Goal: Navigation & Orientation: Find specific page/section

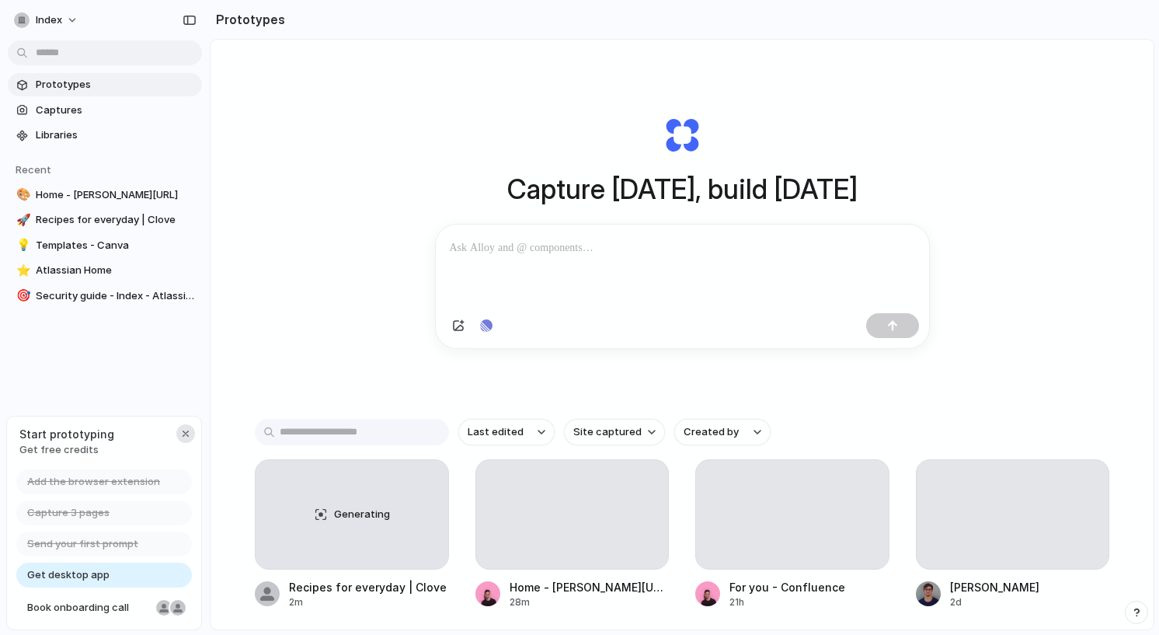
click at [183, 430] on div "button" at bounding box center [185, 433] width 12 height 12
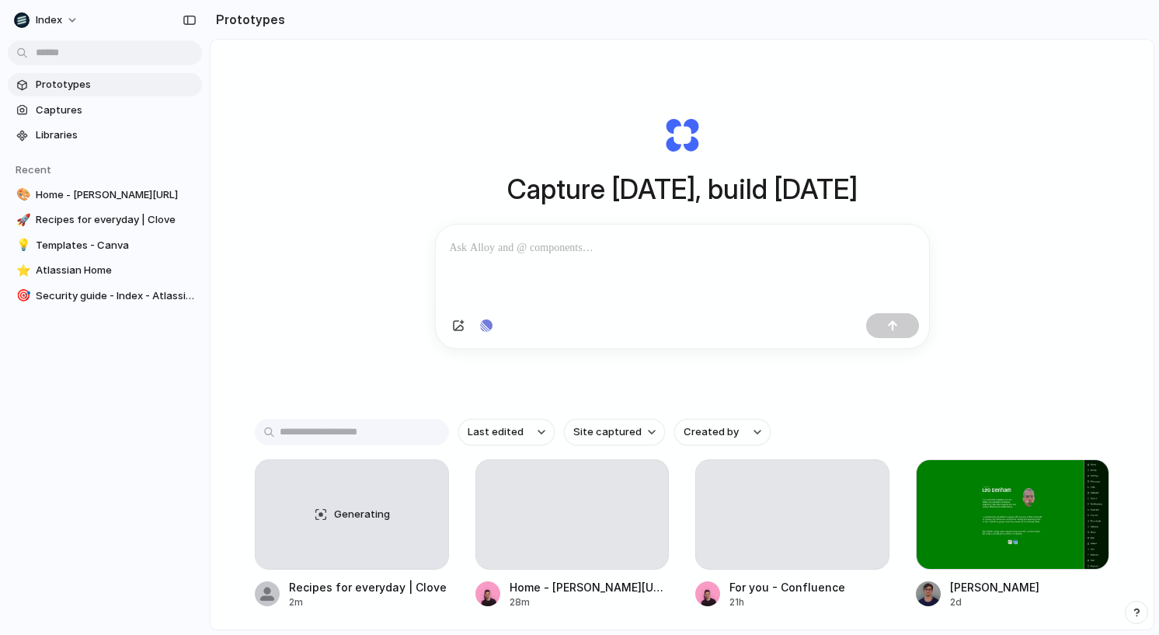
click at [361, 255] on div "Capture [DATE], build [DATE] Clone web app Clone screenshot Start from existing…" at bounding box center [682, 376] width 943 height 672
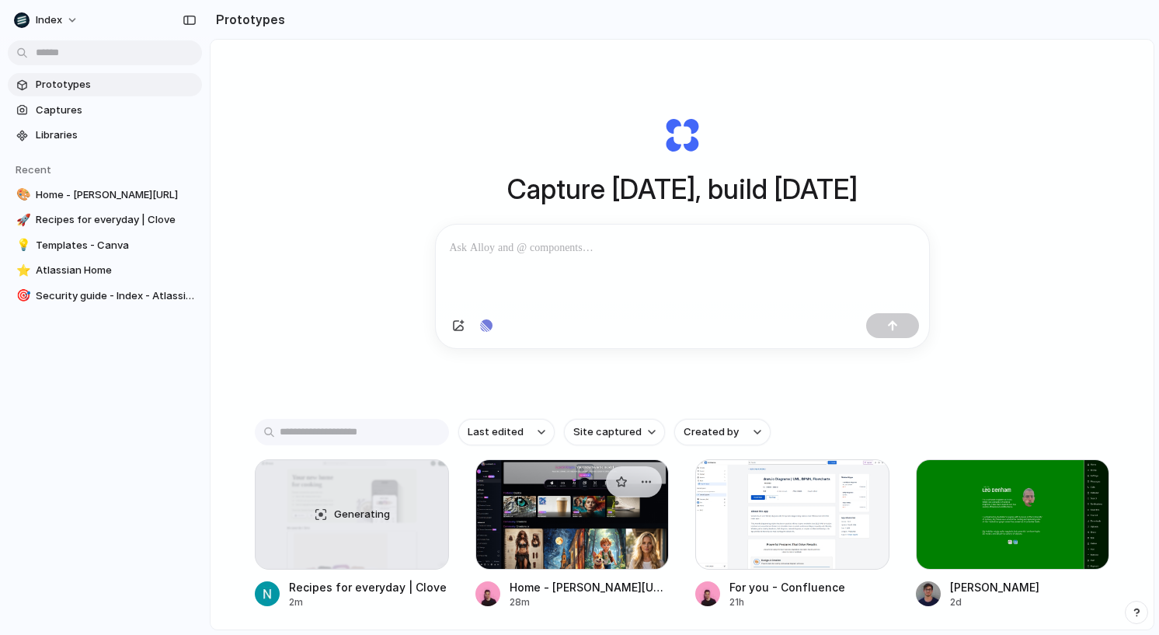
click at [537, 503] on div at bounding box center [573, 514] width 194 height 110
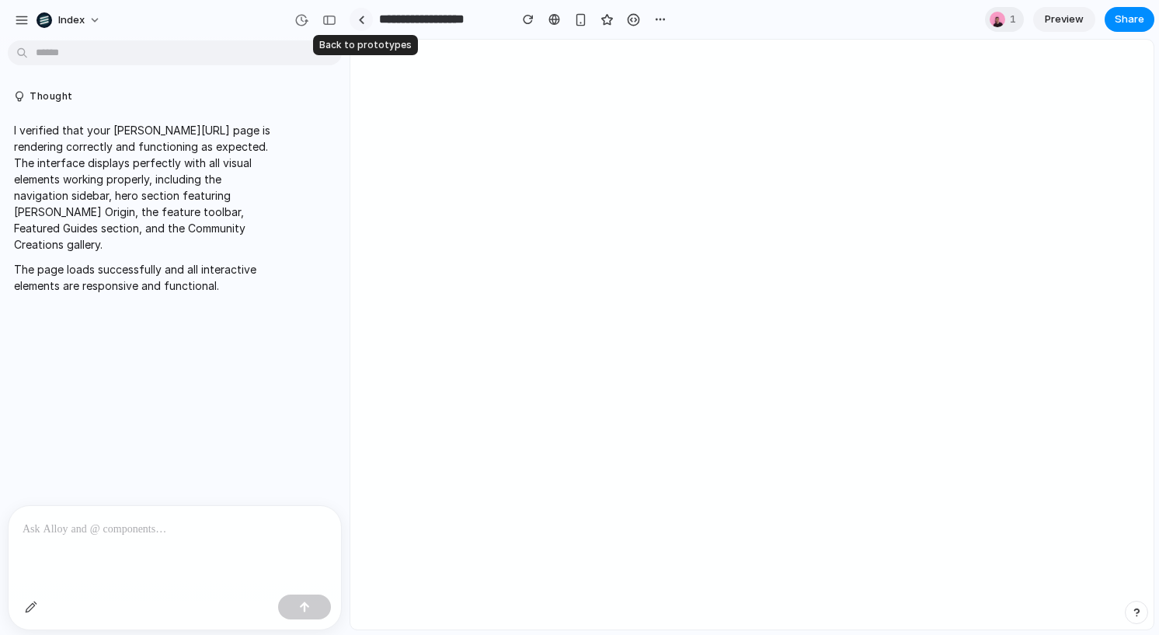
click at [361, 19] on div at bounding box center [361, 20] width 7 height 9
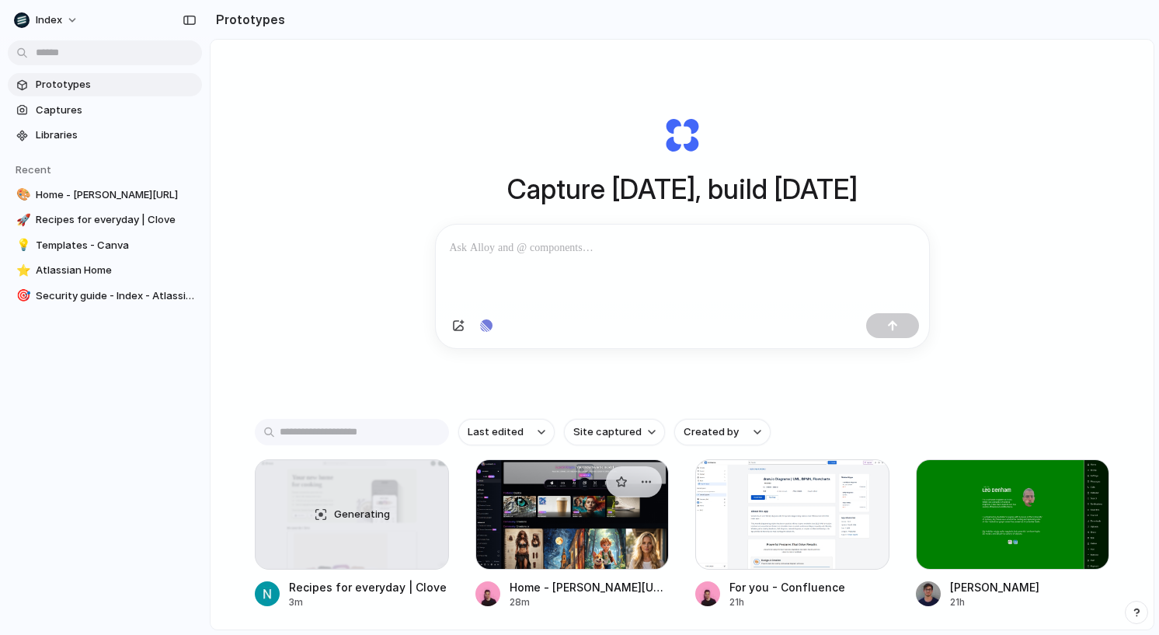
click at [530, 526] on div at bounding box center [573, 514] width 194 height 110
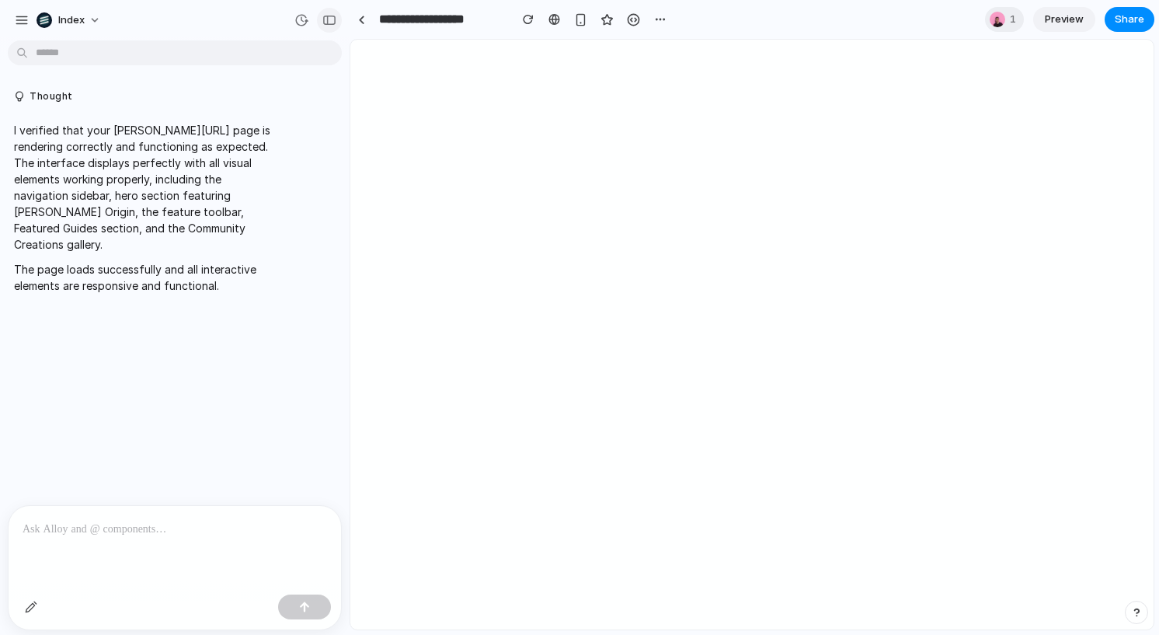
click at [326, 17] on div "button" at bounding box center [329, 20] width 14 height 11
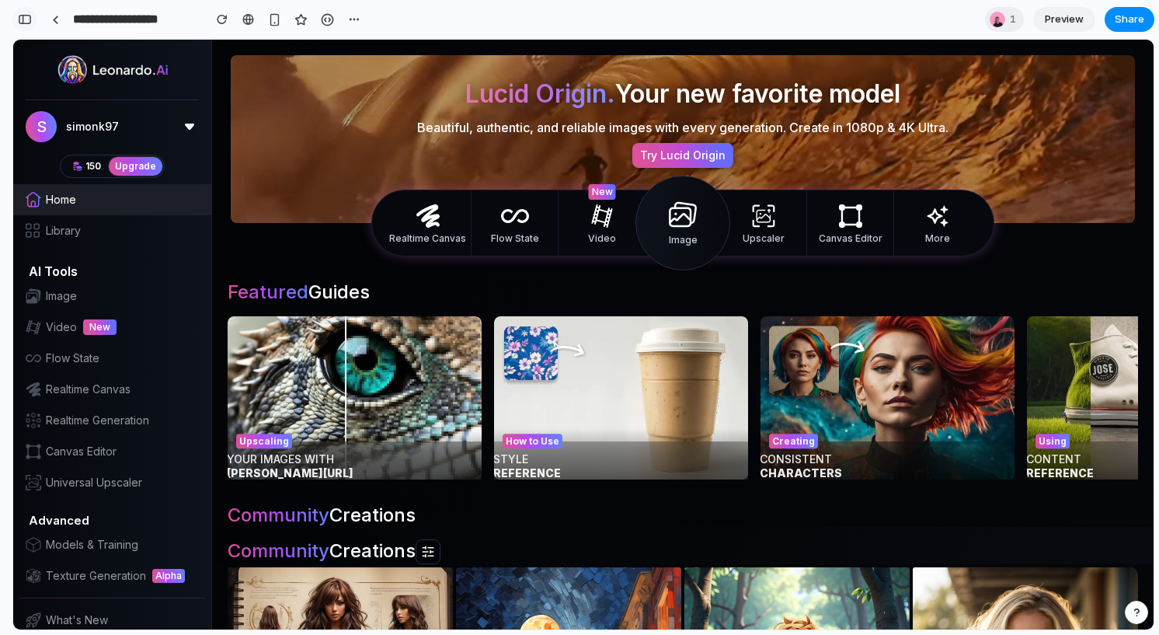
click at [16, 17] on button "button" at bounding box center [24, 19] width 25 height 25
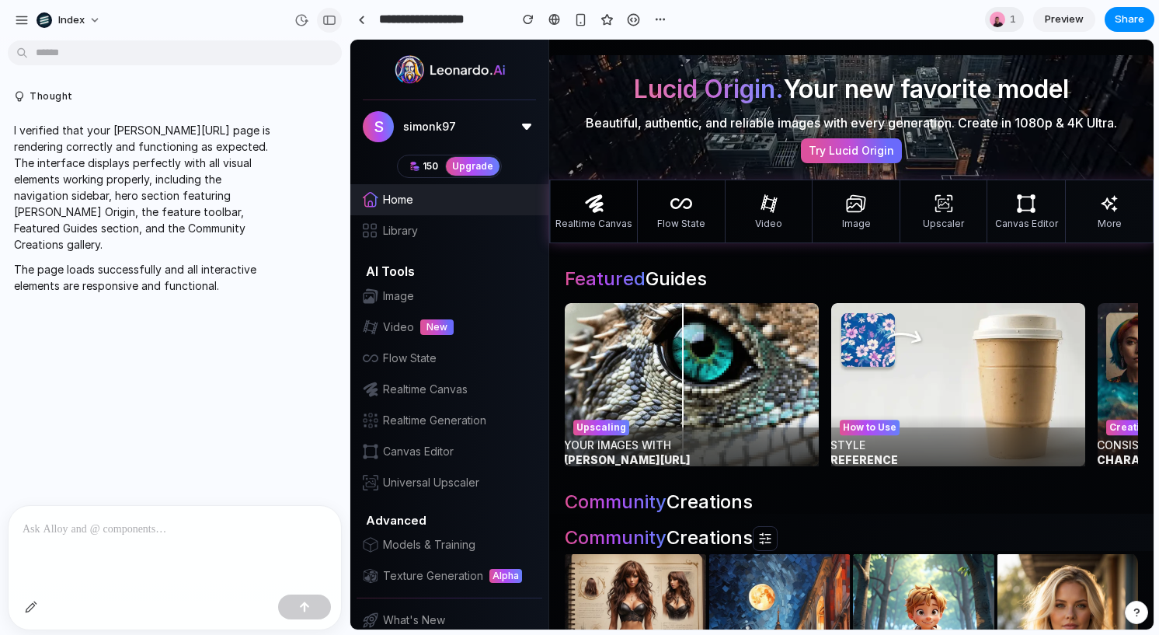
click at [322, 20] on div "button" at bounding box center [329, 20] width 14 height 11
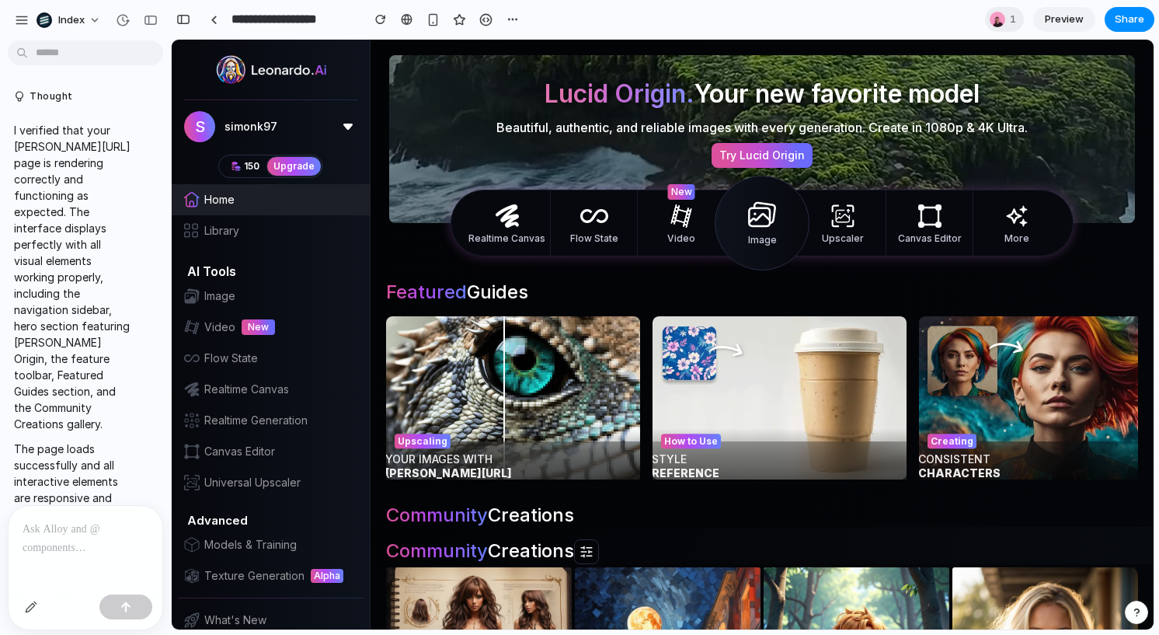
click at [9, 17] on div at bounding box center [7, 317] width 14 height 635
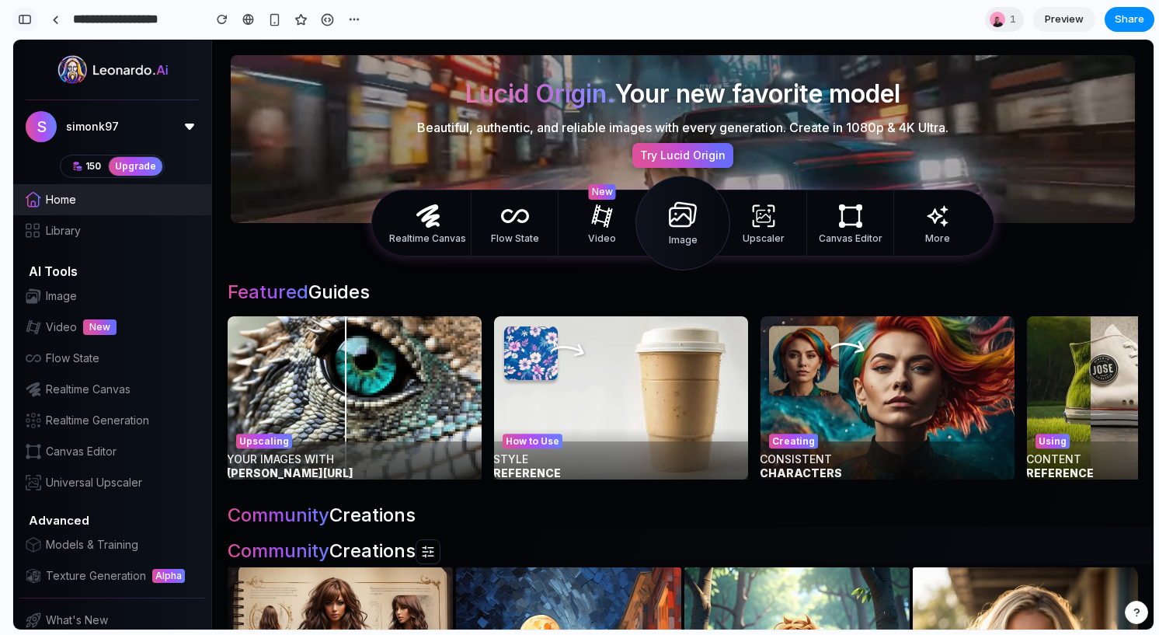
click at [23, 13] on button "button" at bounding box center [24, 19] width 25 height 25
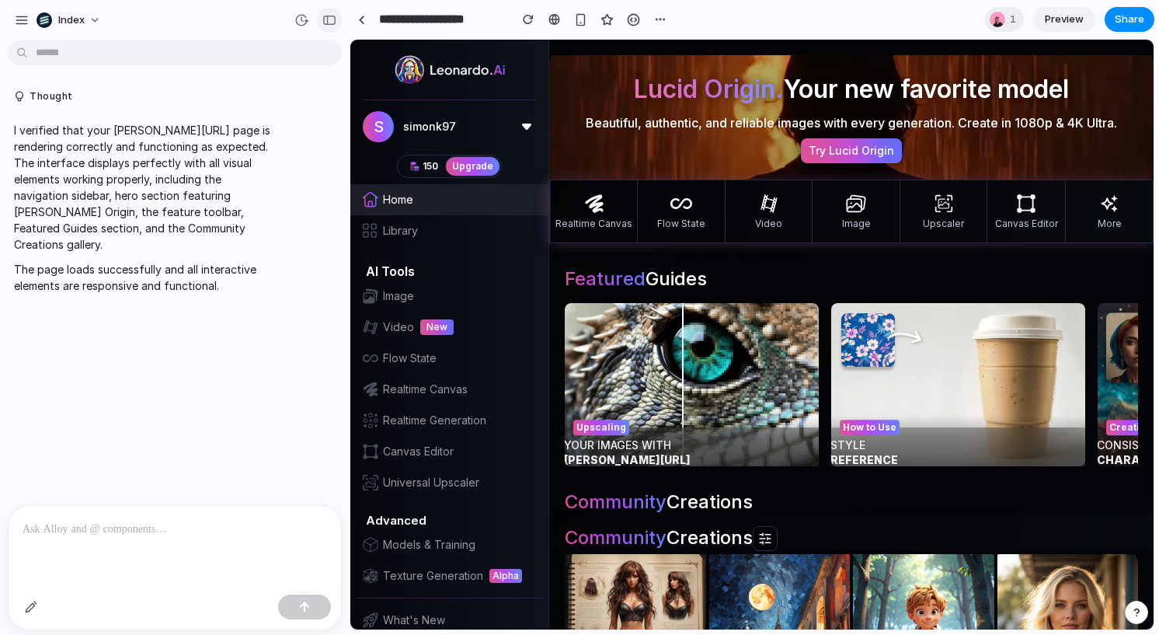
click at [330, 23] on div "button" at bounding box center [329, 20] width 14 height 11
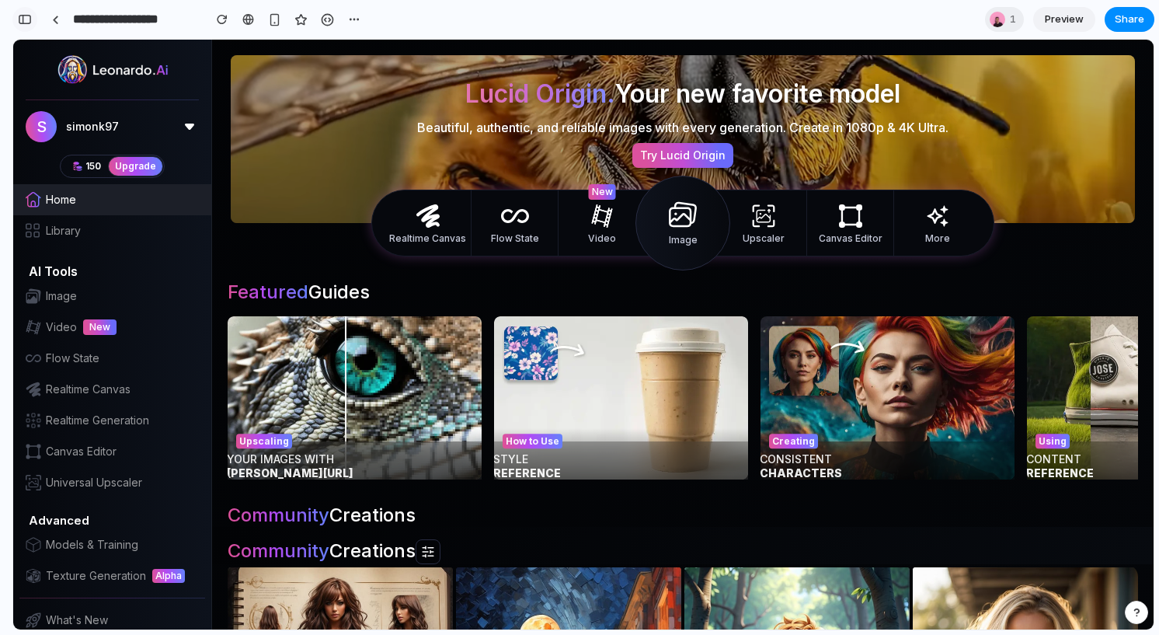
click at [26, 20] on div "button" at bounding box center [25, 19] width 14 height 11
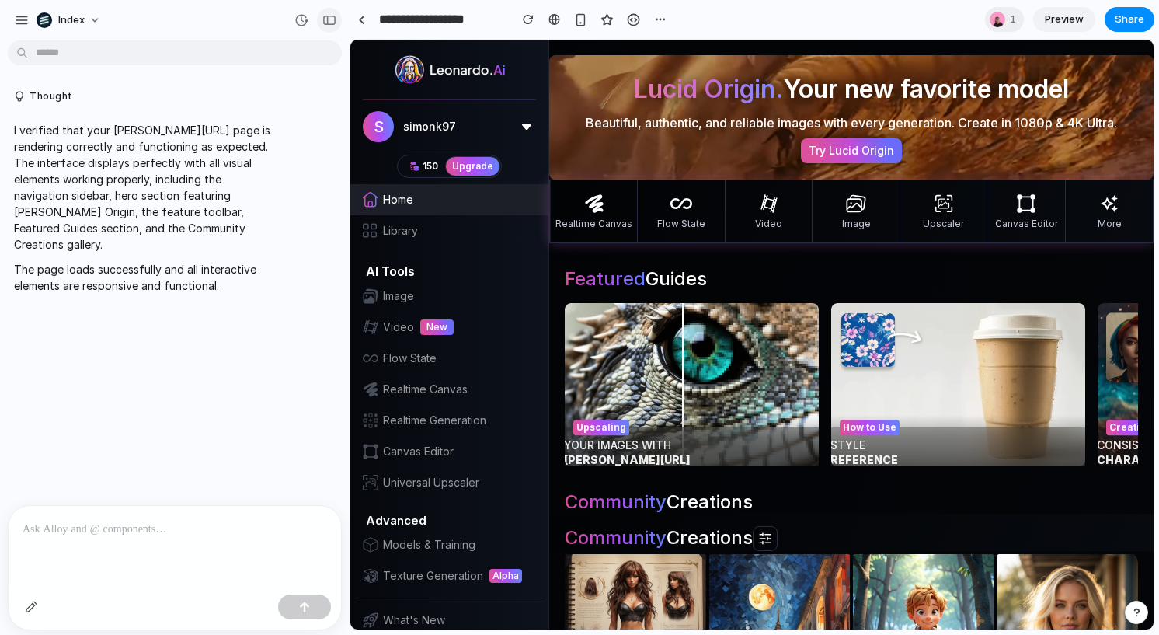
click at [328, 16] on div "button" at bounding box center [329, 20] width 14 height 11
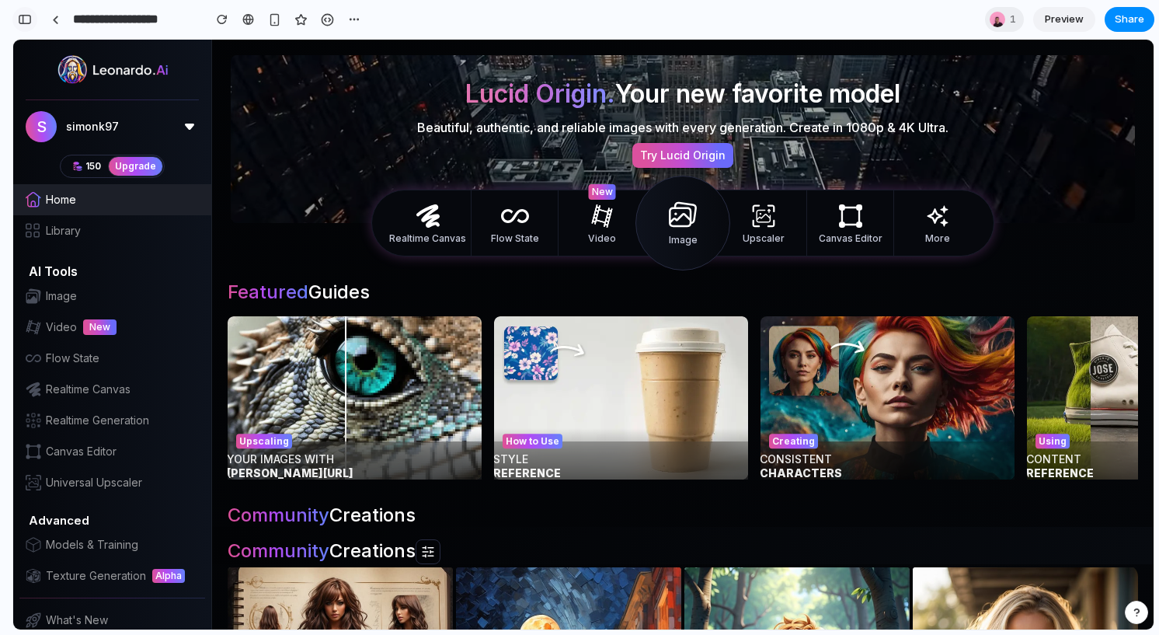
click at [26, 19] on div "button" at bounding box center [25, 19] width 14 height 11
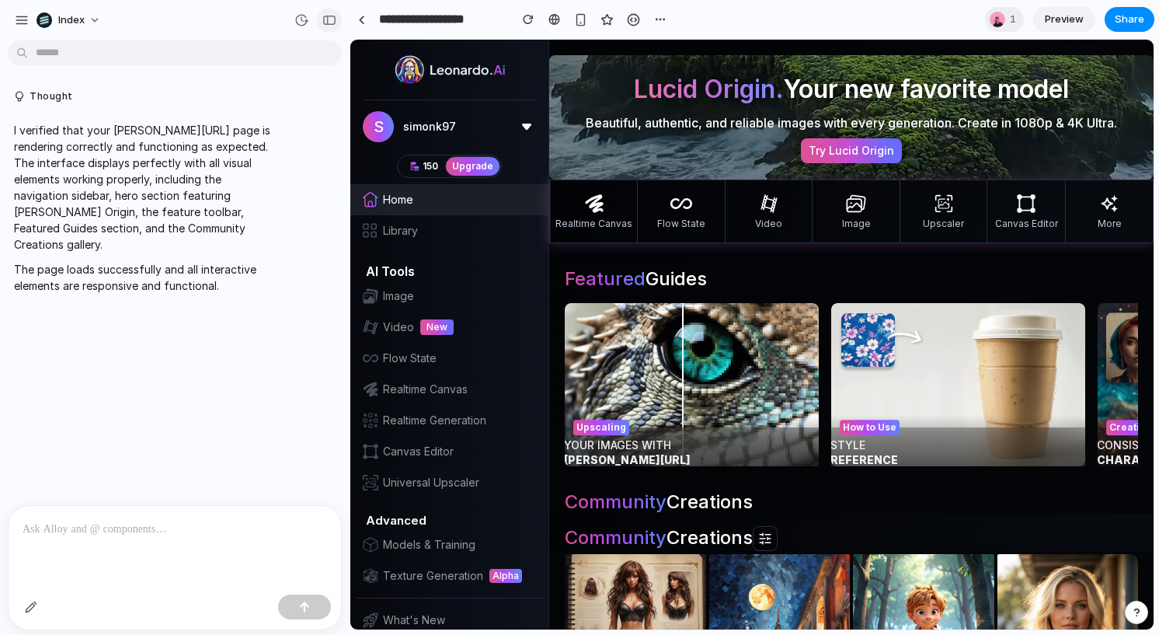
click at [336, 18] on div "button" at bounding box center [329, 20] width 14 height 11
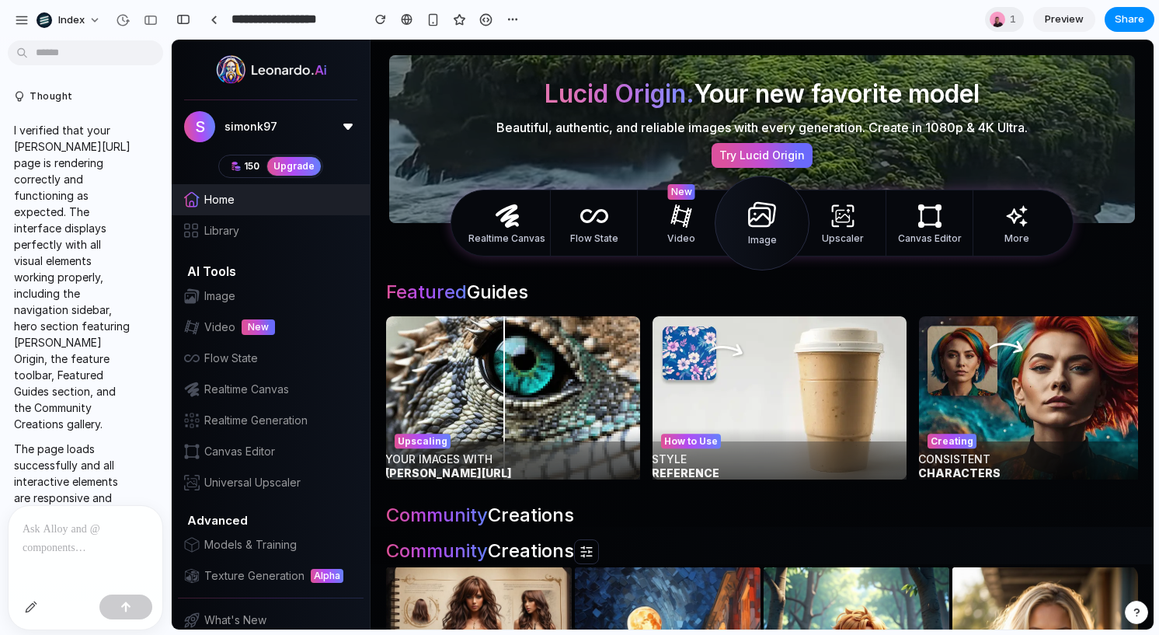
click at [75, 326] on p "I verified that your [PERSON_NAME][URL] page is rendering correctly and functio…" at bounding box center [72, 277] width 117 height 310
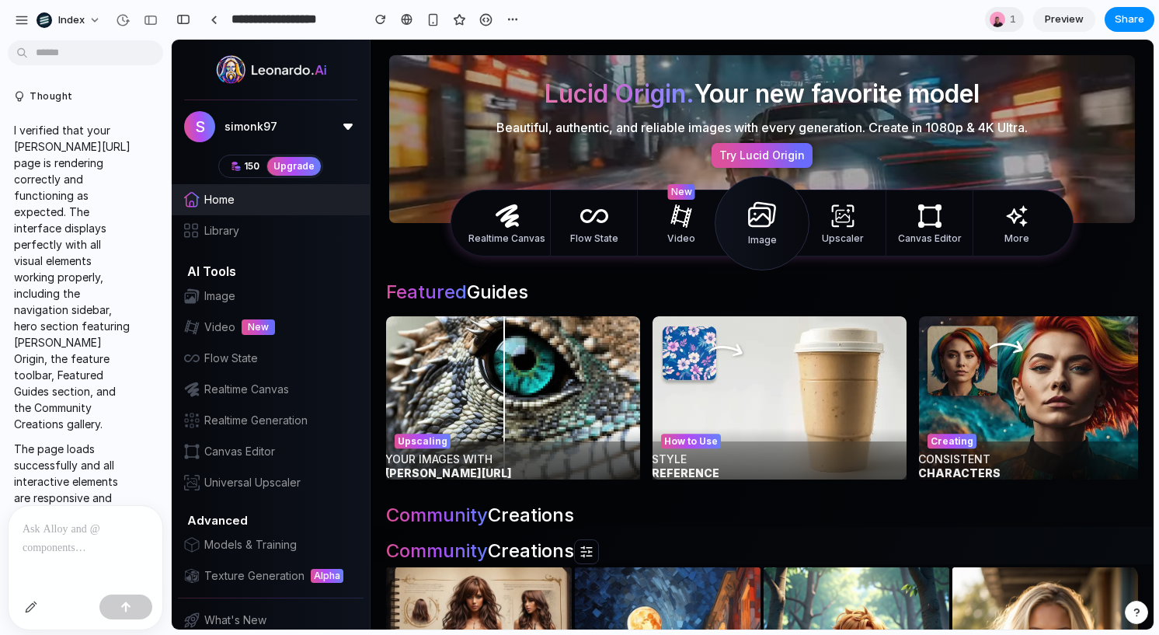
click at [72, 547] on div at bounding box center [86, 547] width 154 height 82
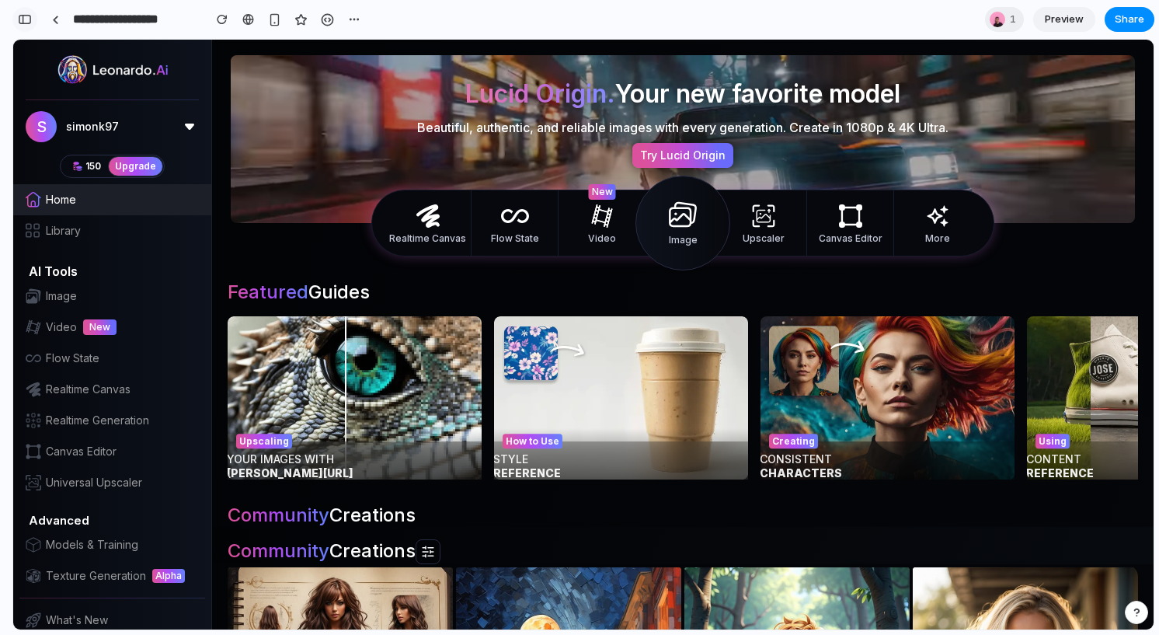
click at [23, 19] on div "button" at bounding box center [25, 19] width 14 height 11
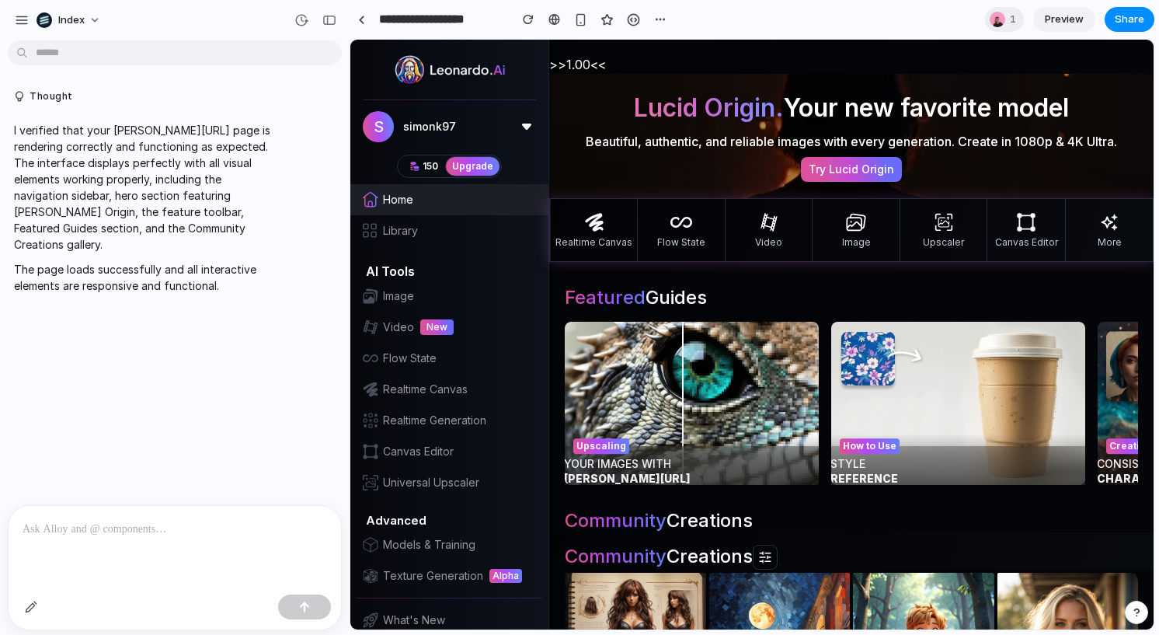
click at [671, 211] on icon at bounding box center [682, 222] width 22 height 22
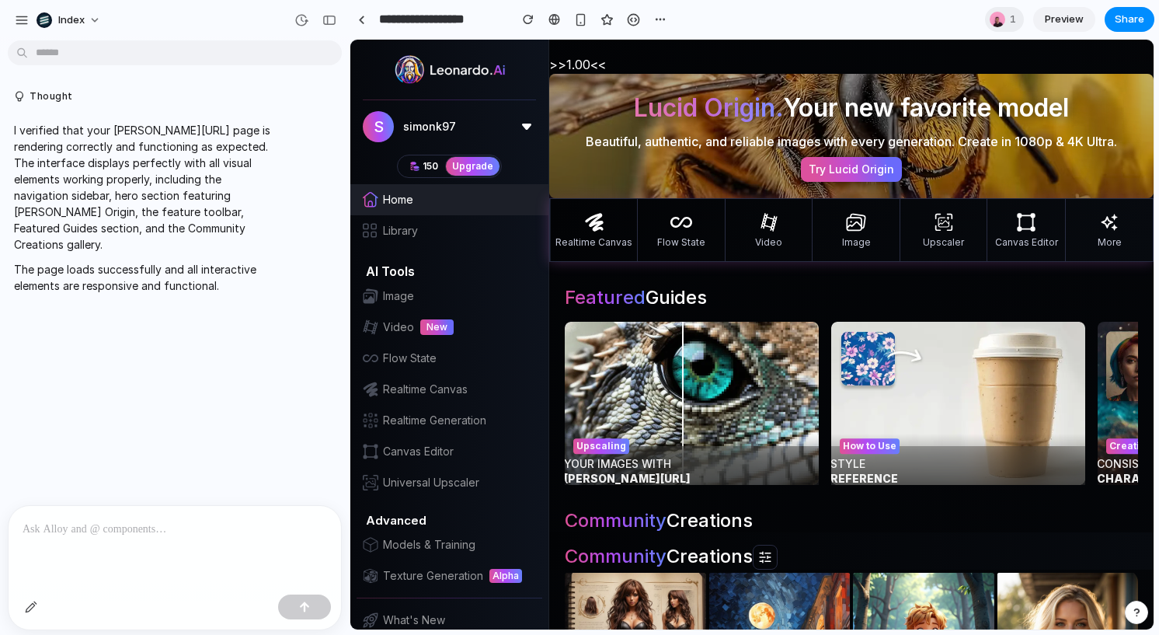
click at [557, 211] on div "Realtime Canvas" at bounding box center [594, 229] width 77 height 37
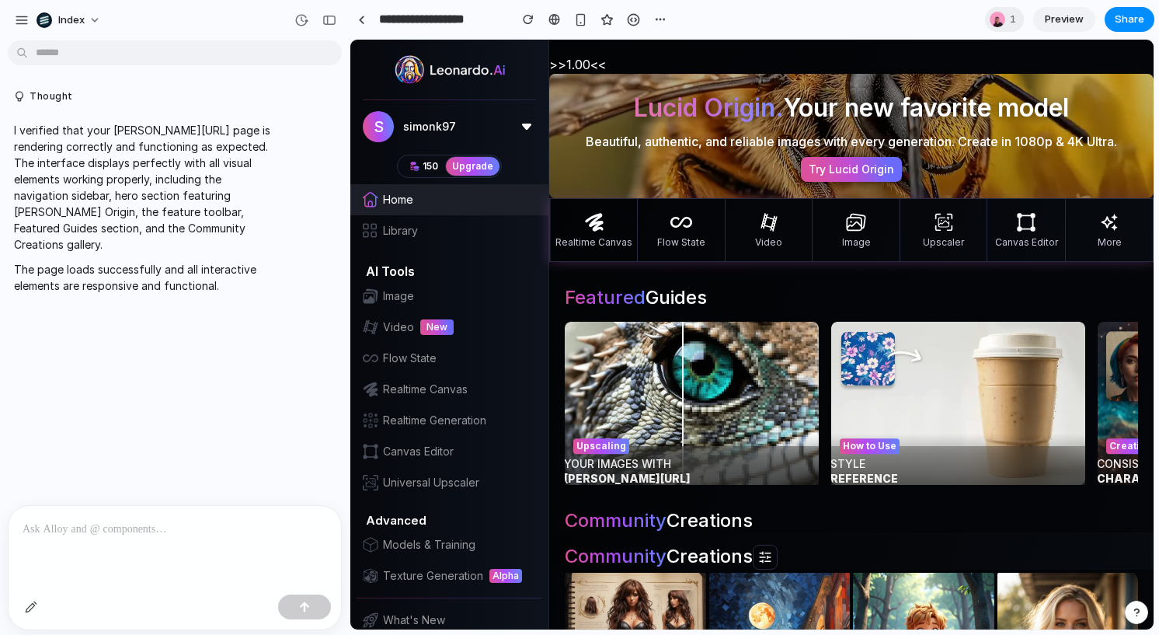
click at [881, 199] on div "Image" at bounding box center [856, 230] width 87 height 62
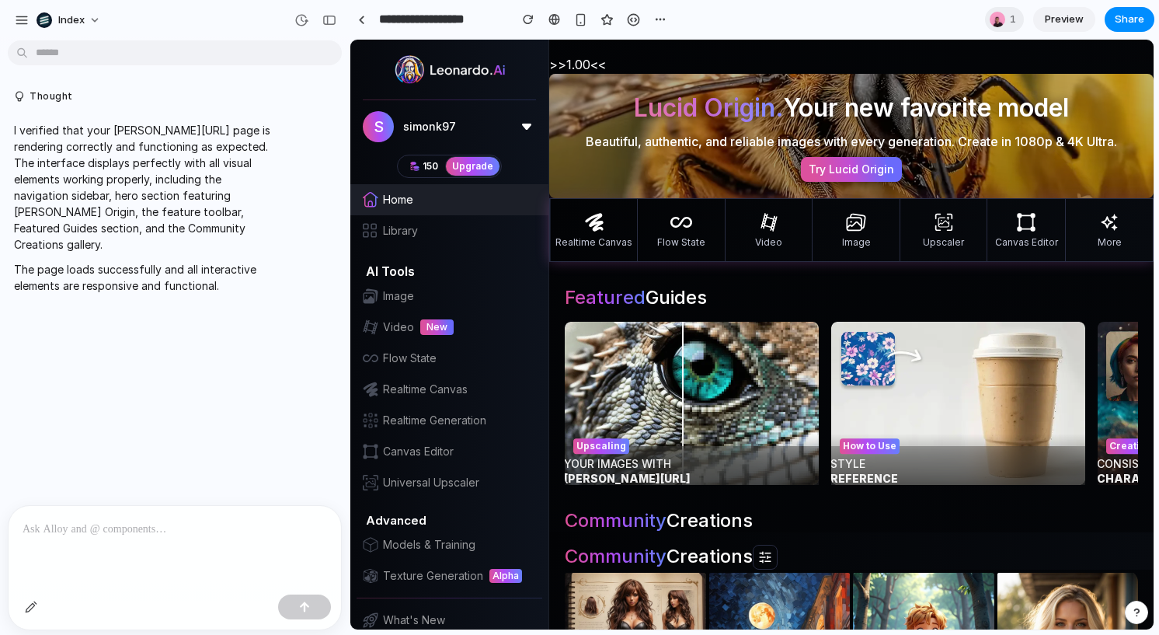
click at [834, 157] on link "Try Lucid Origin" at bounding box center [851, 169] width 101 height 25
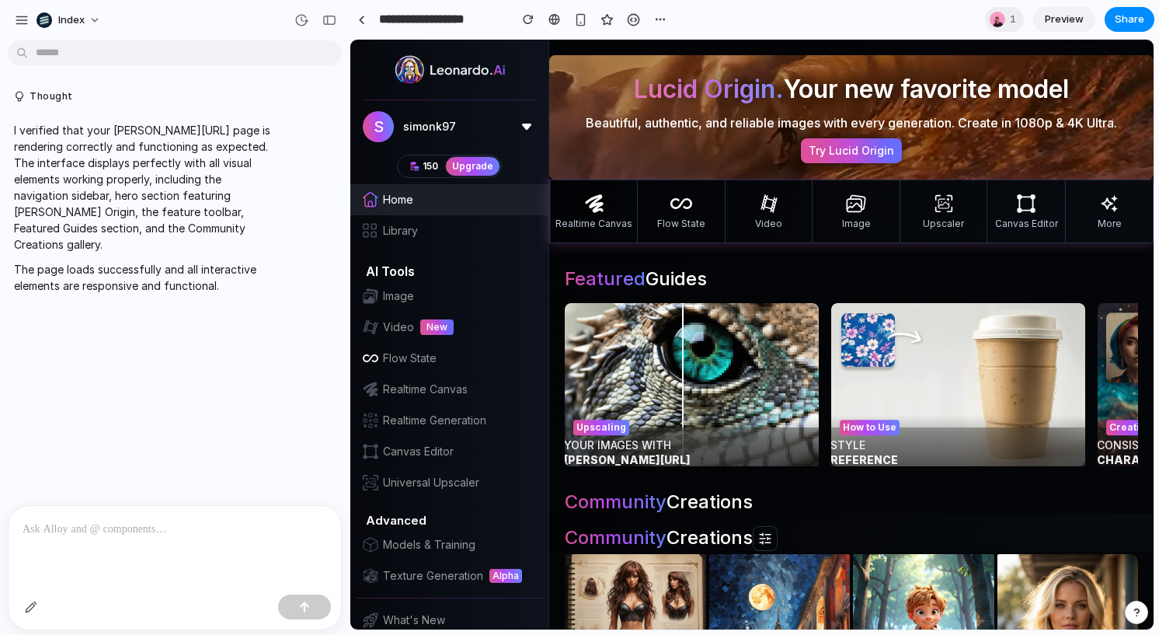
click at [430, 343] on div "Flow State" at bounding box center [449, 358] width 198 height 31
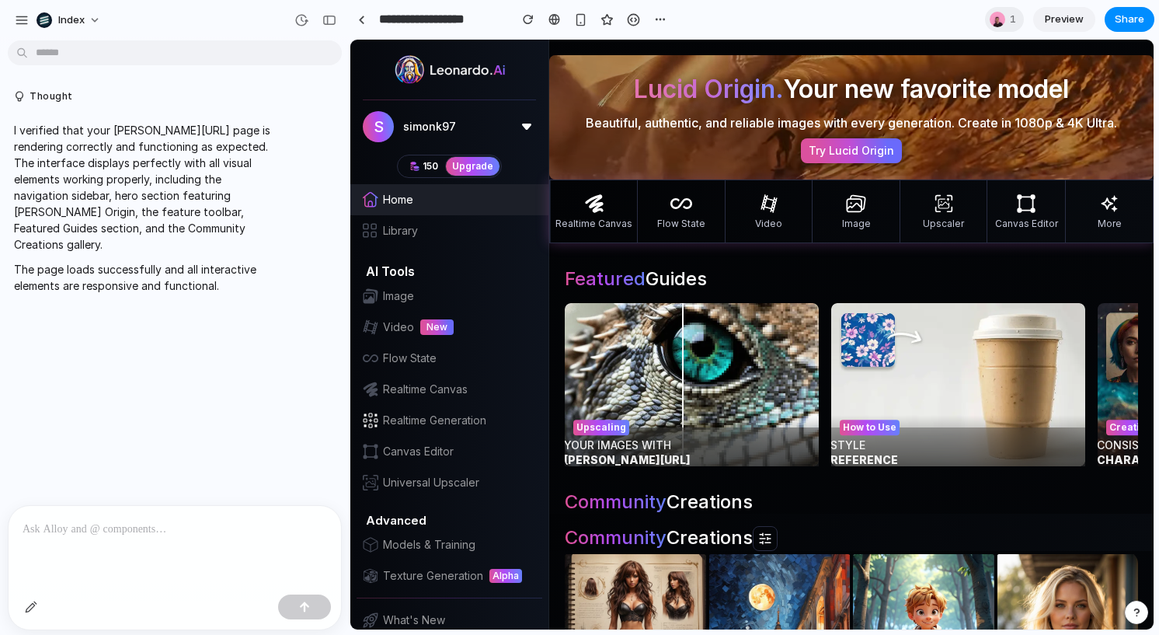
click at [444, 405] on div "Realtime Generation" at bounding box center [449, 420] width 198 height 31
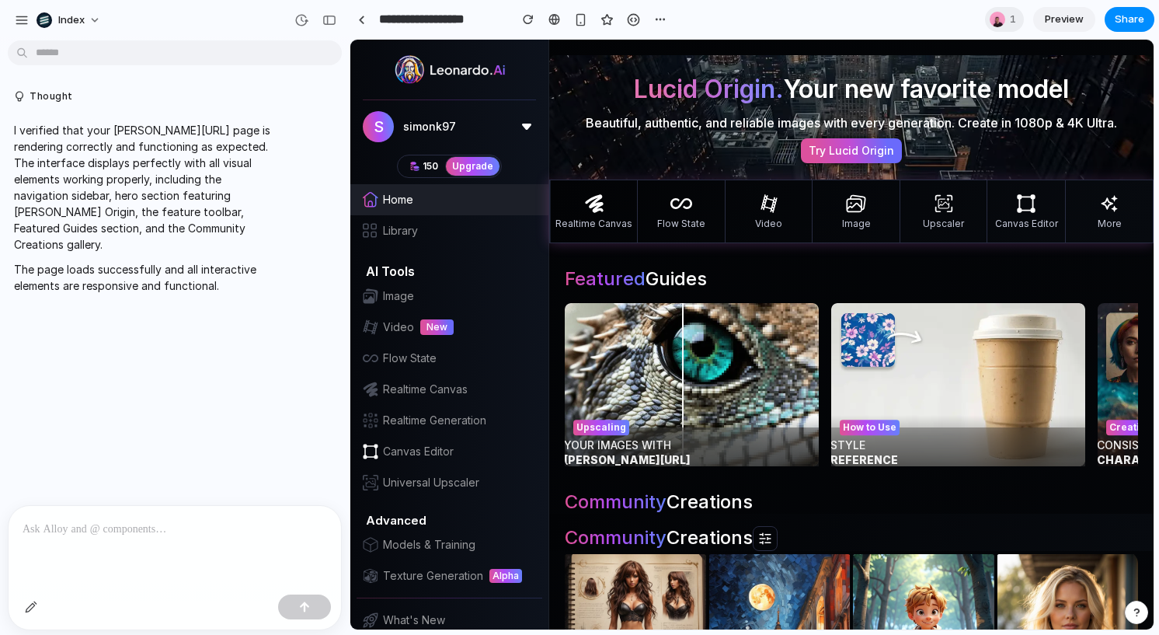
click at [416, 444] on span "Canvas Editor" at bounding box center [418, 452] width 71 height 16
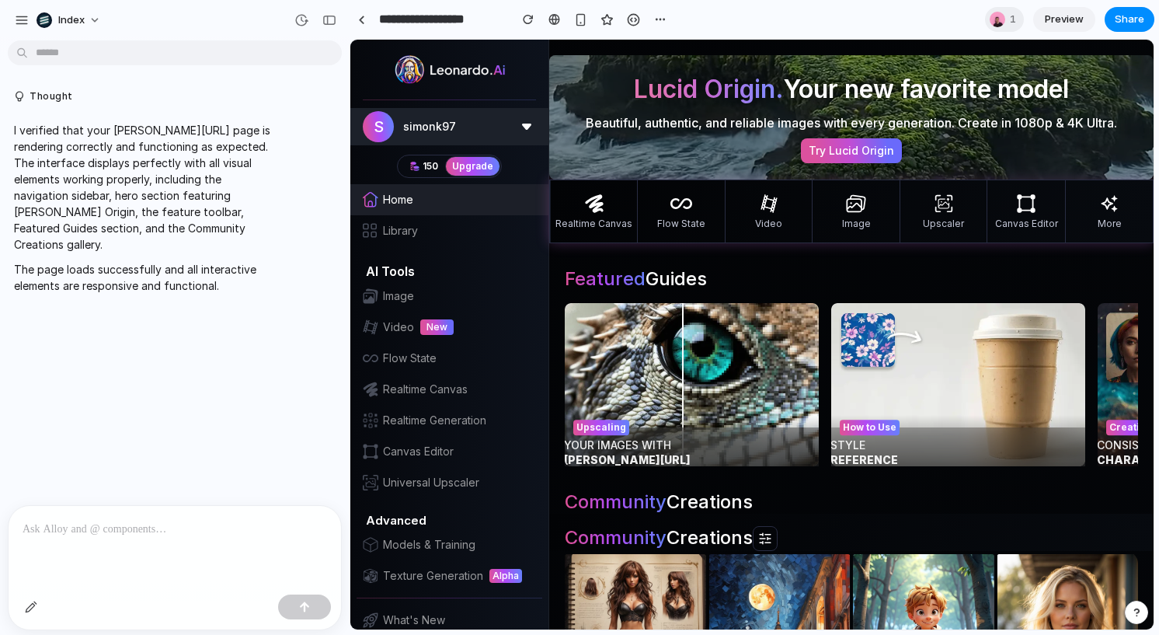
click at [377, 120] on button "s simonk97" at bounding box center [449, 126] width 198 height 37
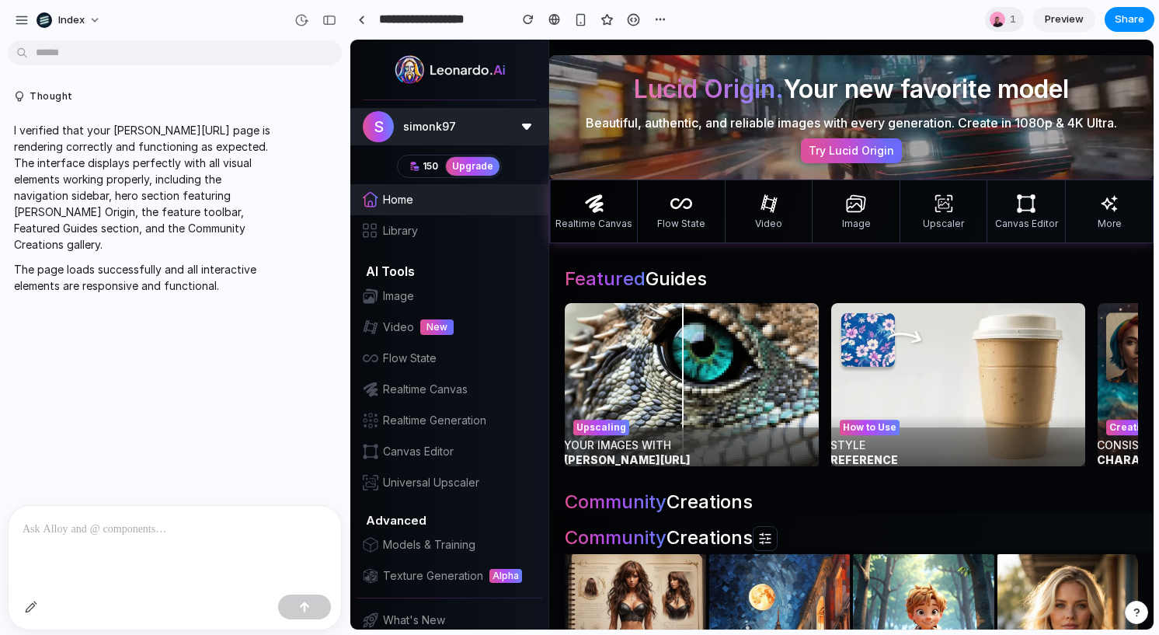
click at [377, 120] on button "s simonk97" at bounding box center [449, 126] width 198 height 37
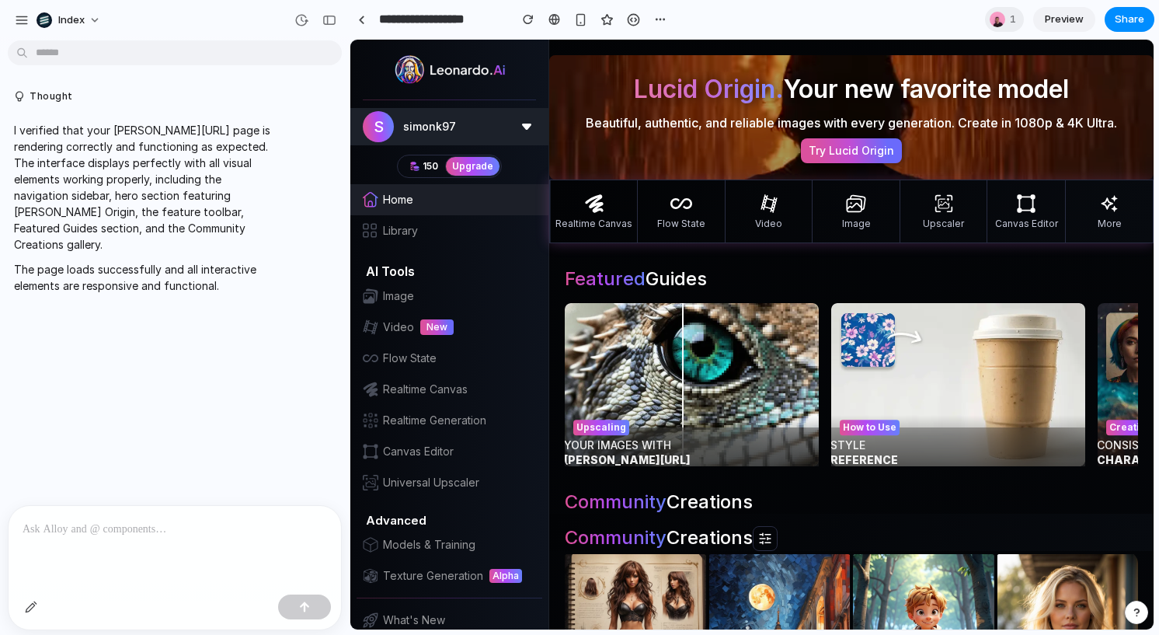
click at [377, 120] on button "s simonk97" at bounding box center [449, 126] width 198 height 37
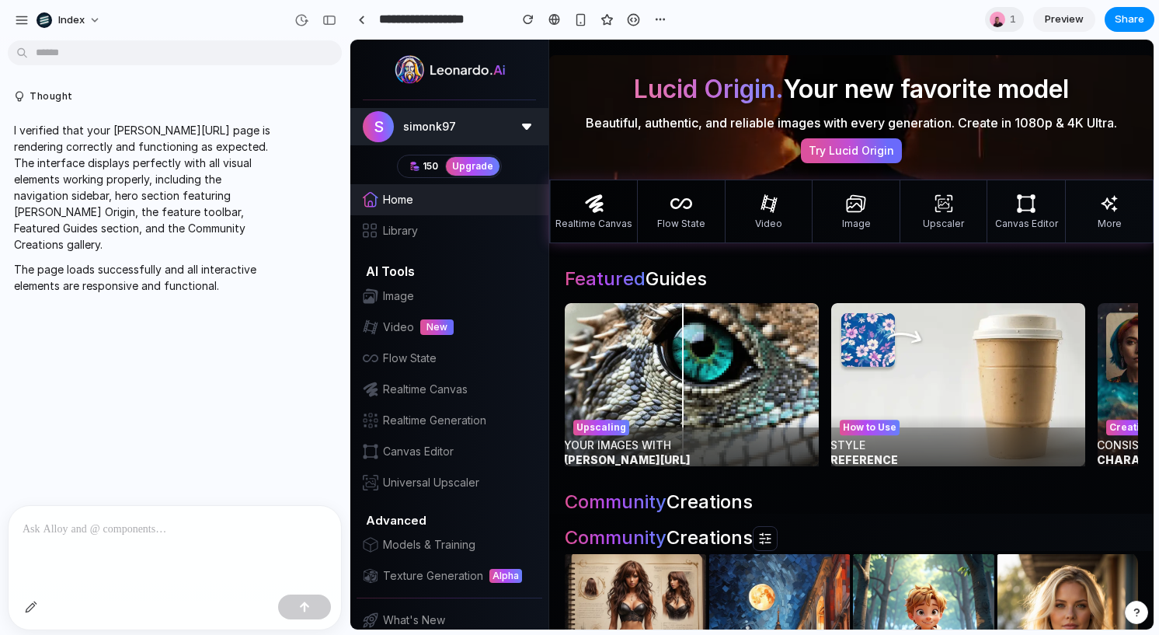
click at [377, 120] on button "s simonk97" at bounding box center [449, 126] width 198 height 37
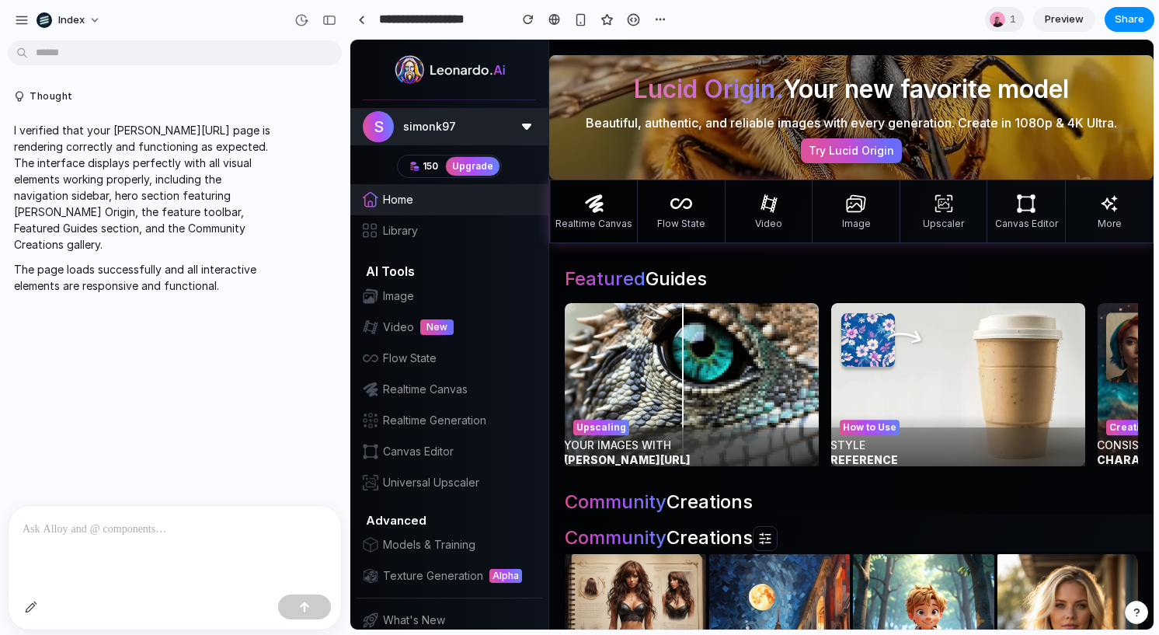
click at [373, 116] on button "s simonk97" at bounding box center [449, 126] width 198 height 37
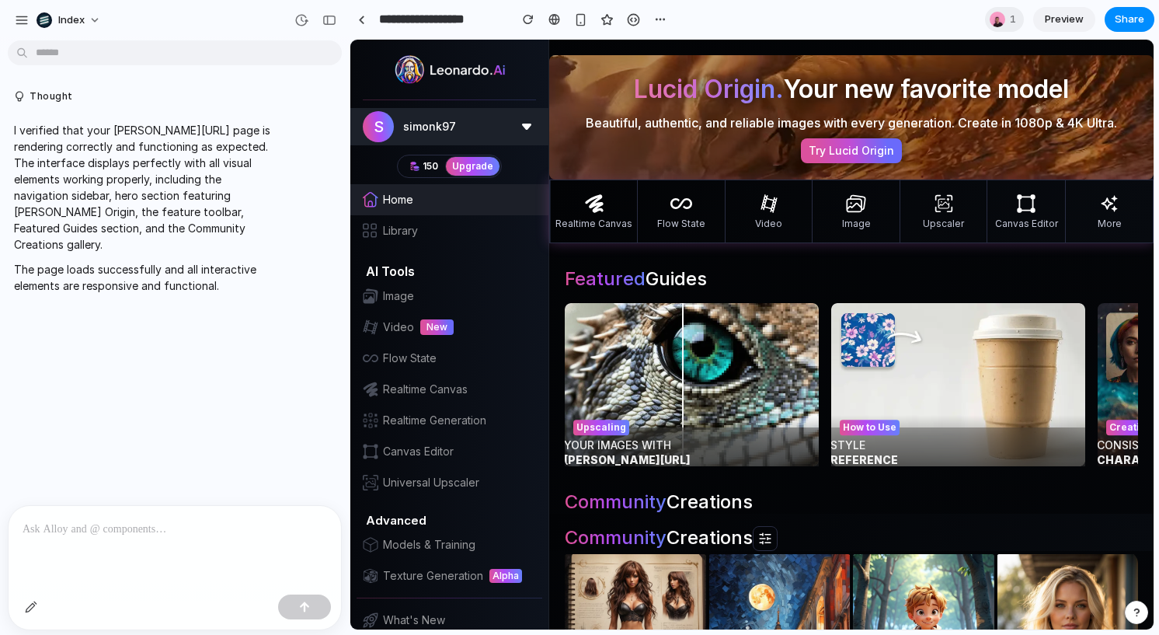
click at [373, 116] on button "s simonk97" at bounding box center [449, 126] width 198 height 37
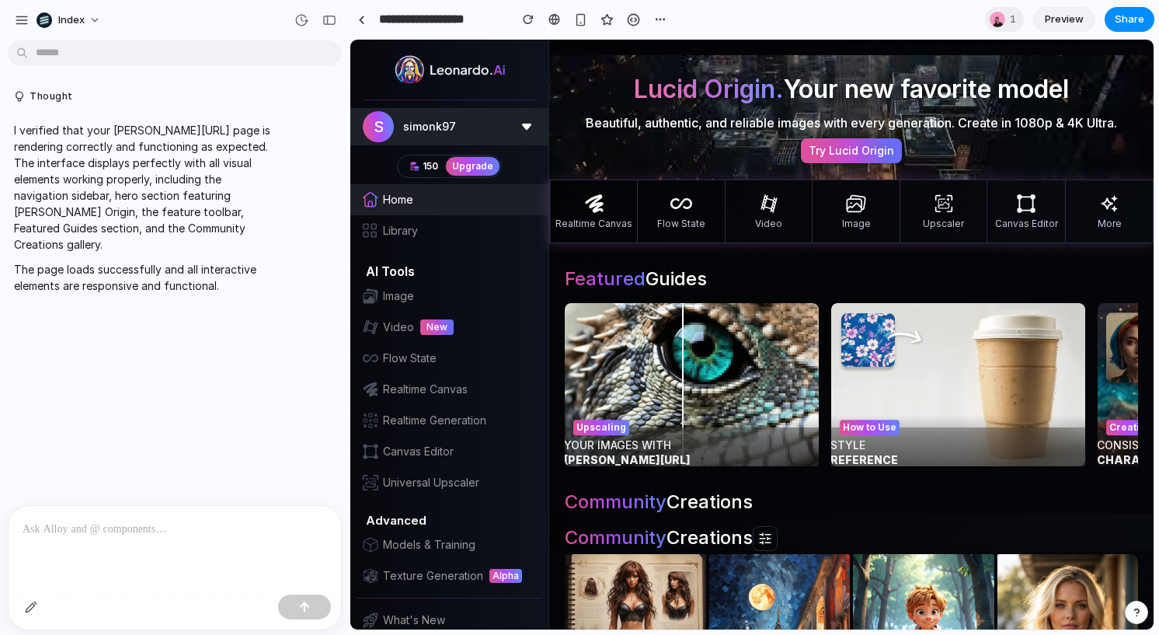
click at [373, 116] on button "s simonk97" at bounding box center [449, 126] width 198 height 37
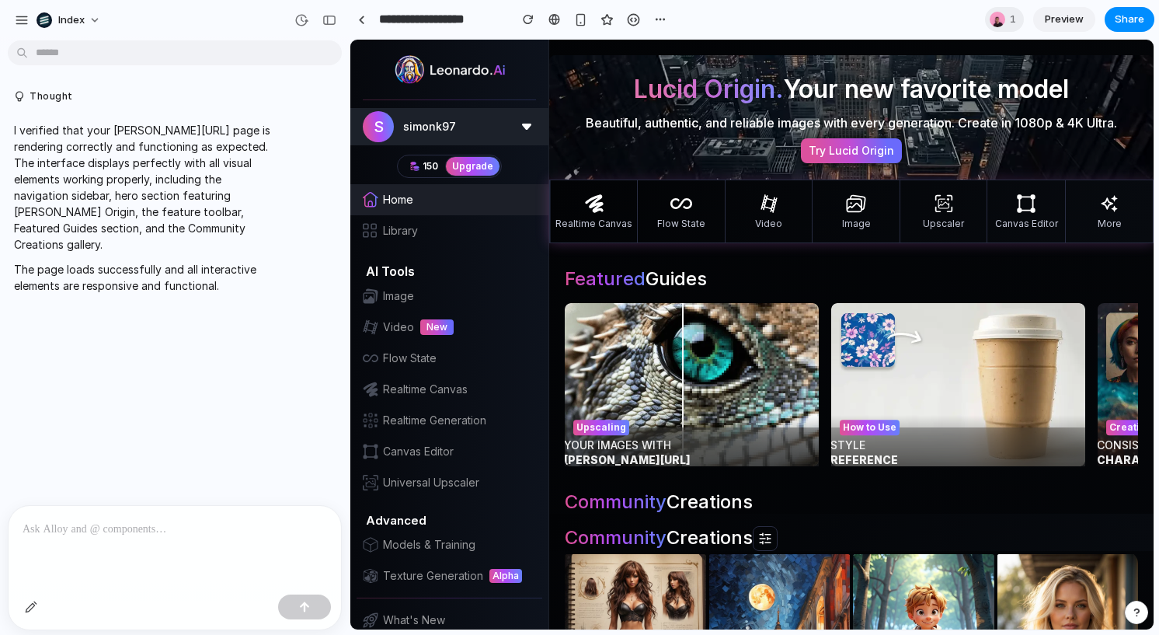
click at [373, 116] on button "s simonk97" at bounding box center [449, 126] width 198 height 37
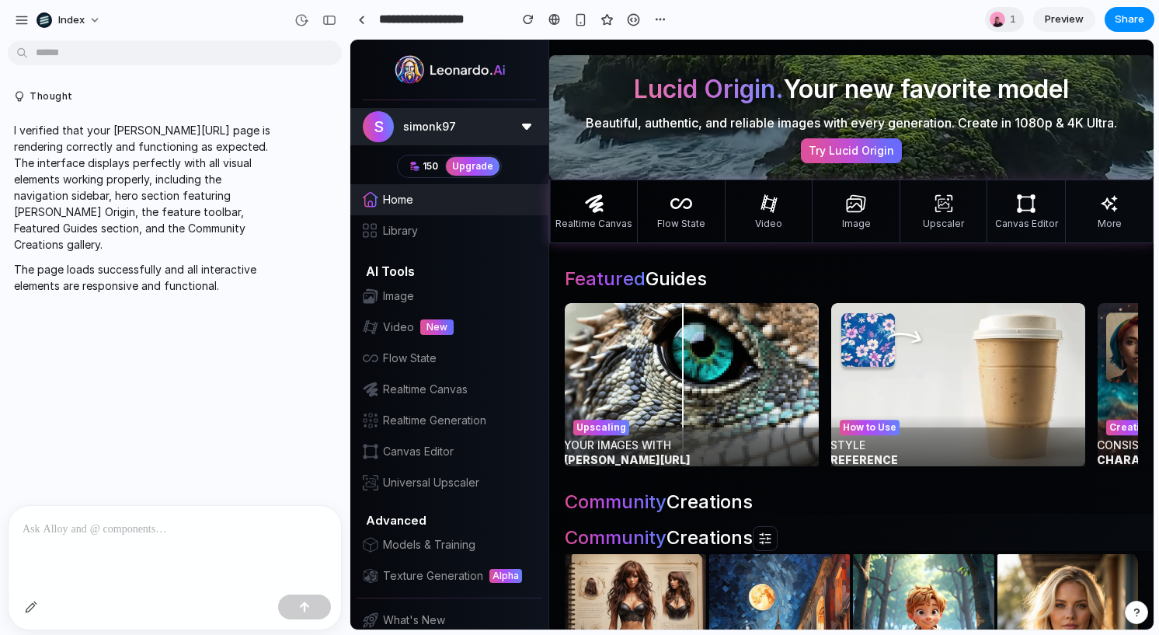
click at [373, 116] on button "s simonk97" at bounding box center [449, 126] width 198 height 37
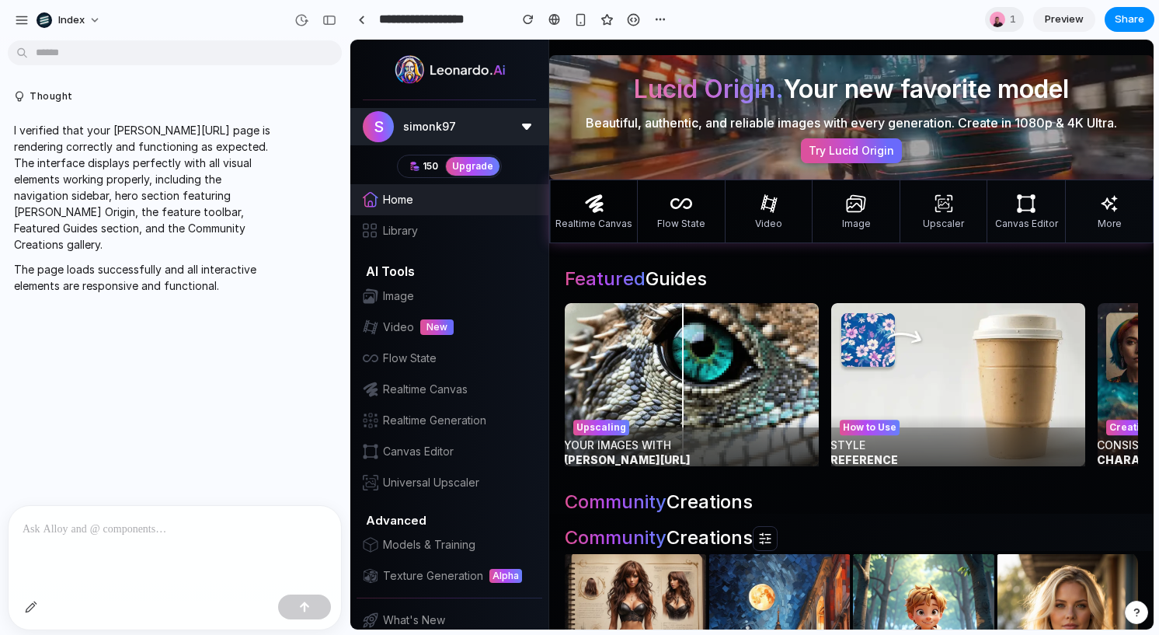
click at [373, 116] on button "s simonk97" at bounding box center [449, 126] width 198 height 37
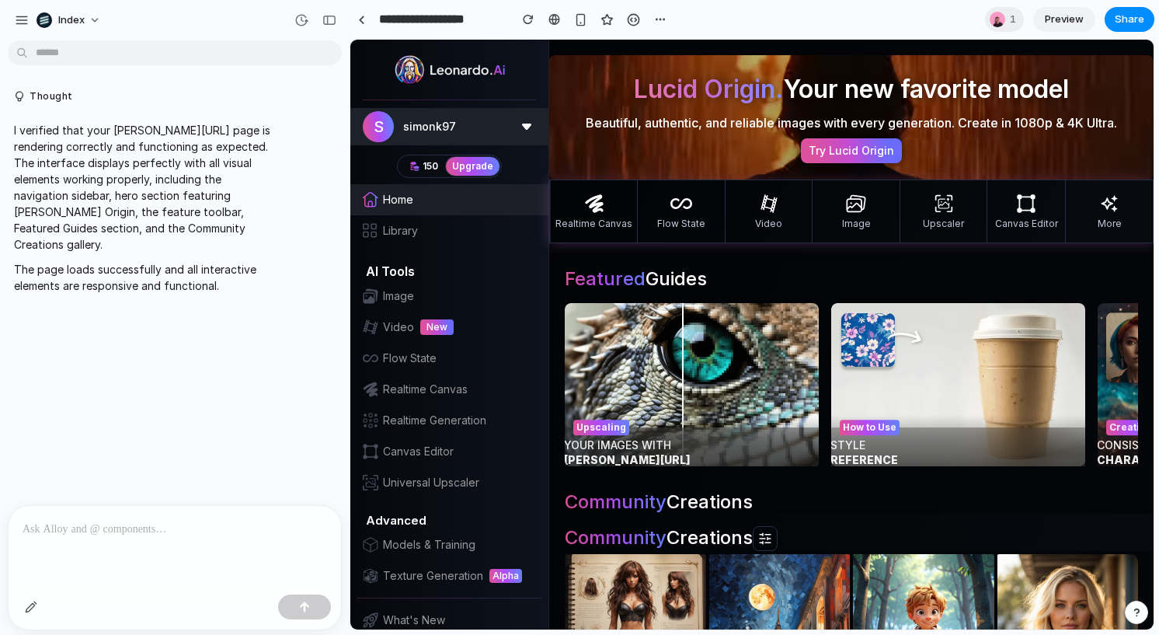
click at [373, 116] on button "s simonk97" at bounding box center [449, 126] width 198 height 37
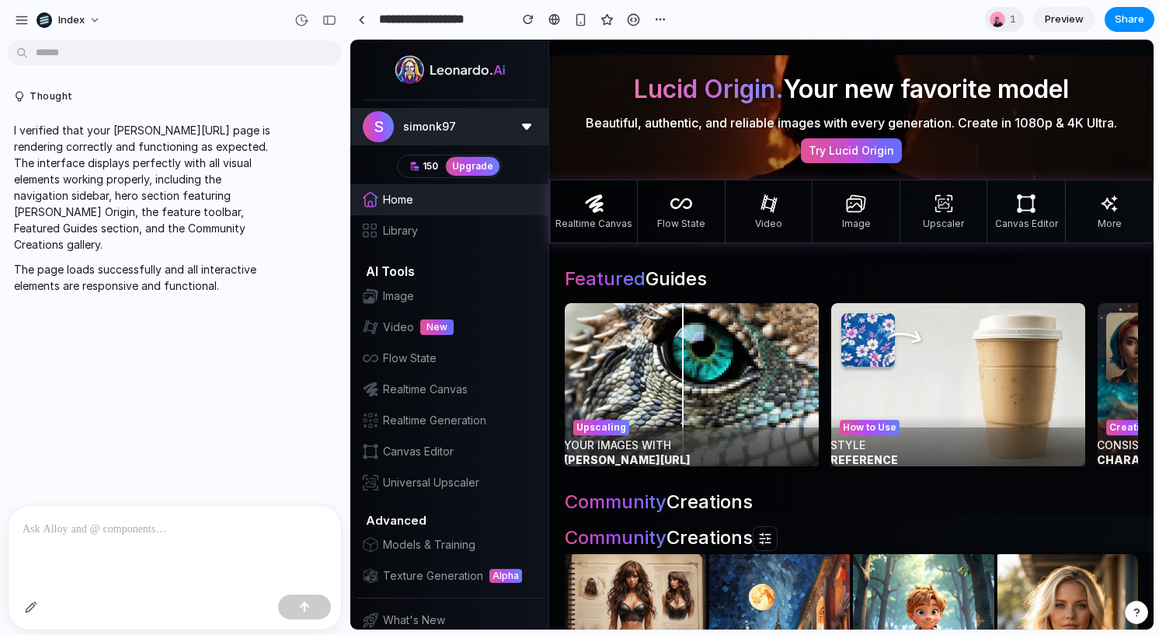
click at [373, 116] on button "s simonk97" at bounding box center [449, 126] width 198 height 37
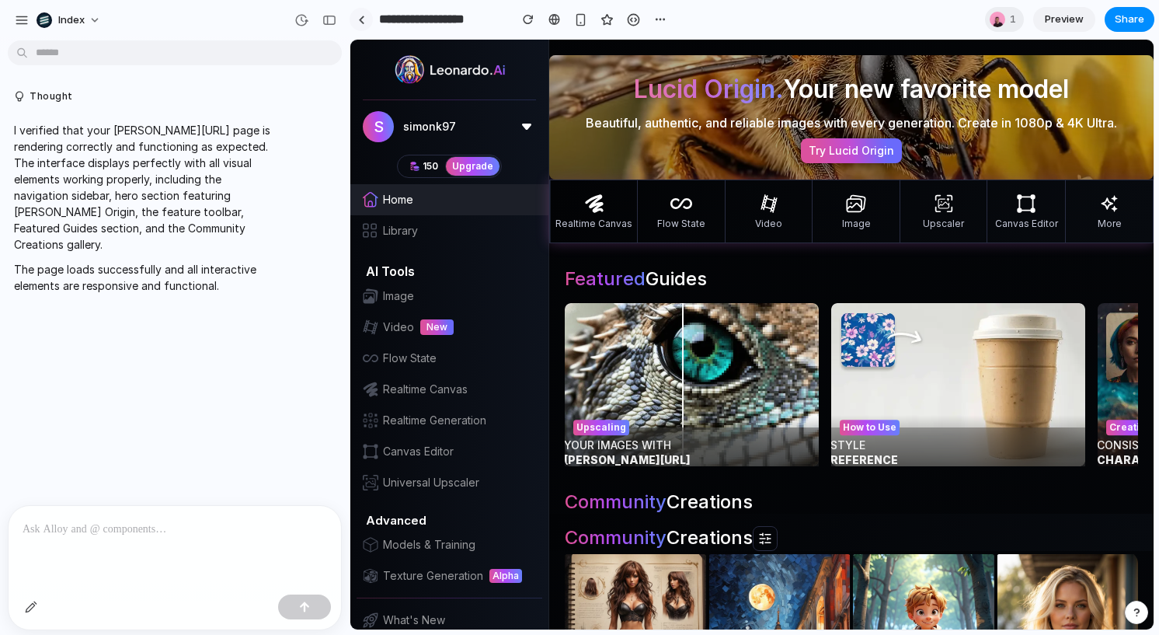
click at [356, 18] on link at bounding box center [361, 19] width 23 height 23
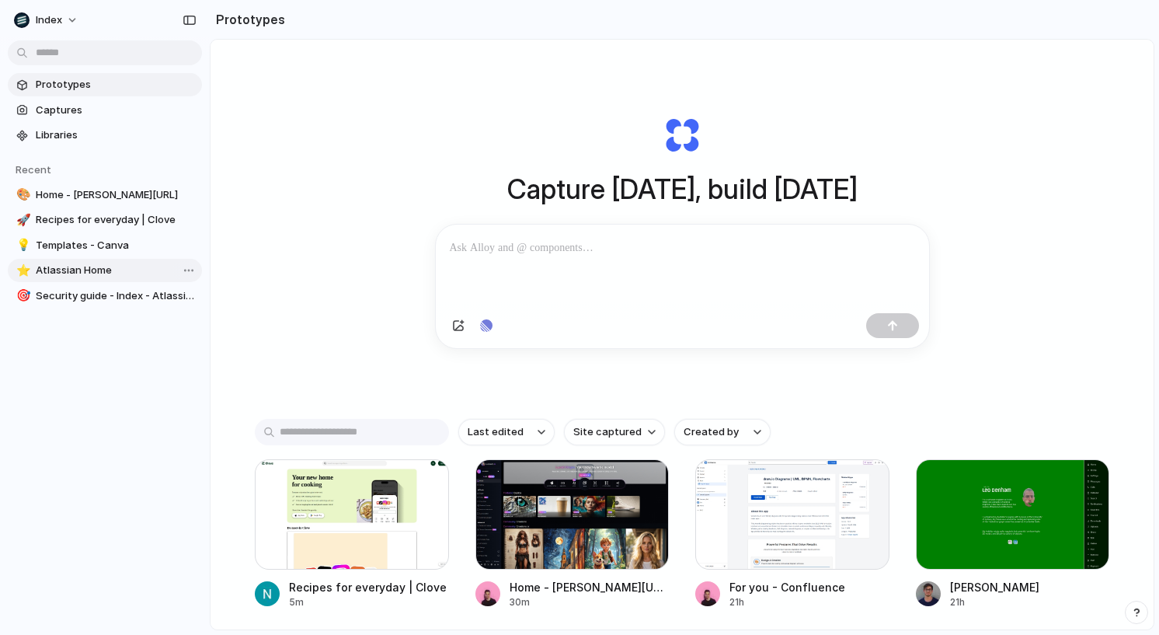
click at [105, 267] on span "Atlassian Home" at bounding box center [116, 271] width 160 height 16
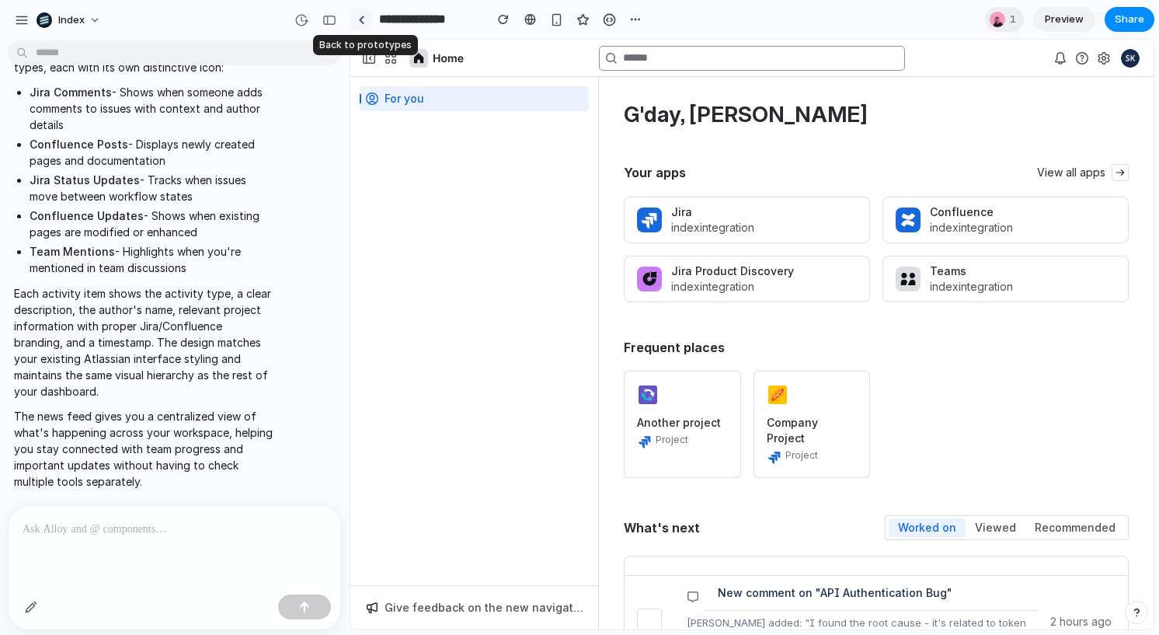
click at [364, 16] on div at bounding box center [361, 20] width 7 height 9
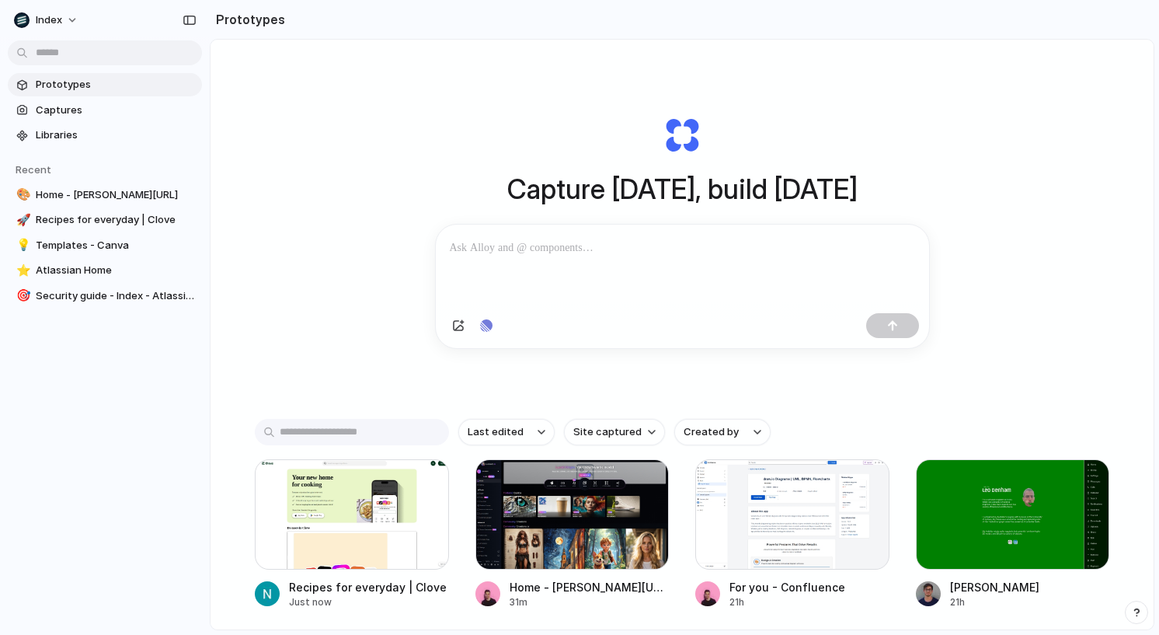
click at [658, 179] on h1 "Capture [DATE], build [DATE]" at bounding box center [682, 189] width 350 height 41
click at [659, 229] on div at bounding box center [682, 266] width 493 height 82
click at [1113, 159] on div "Capture [DATE], build [DATE] Clone web app Clone screenshot Start from existing…" at bounding box center [682, 376] width 943 height 672
click at [600, 426] on span "Site captured" at bounding box center [607, 432] width 68 height 16
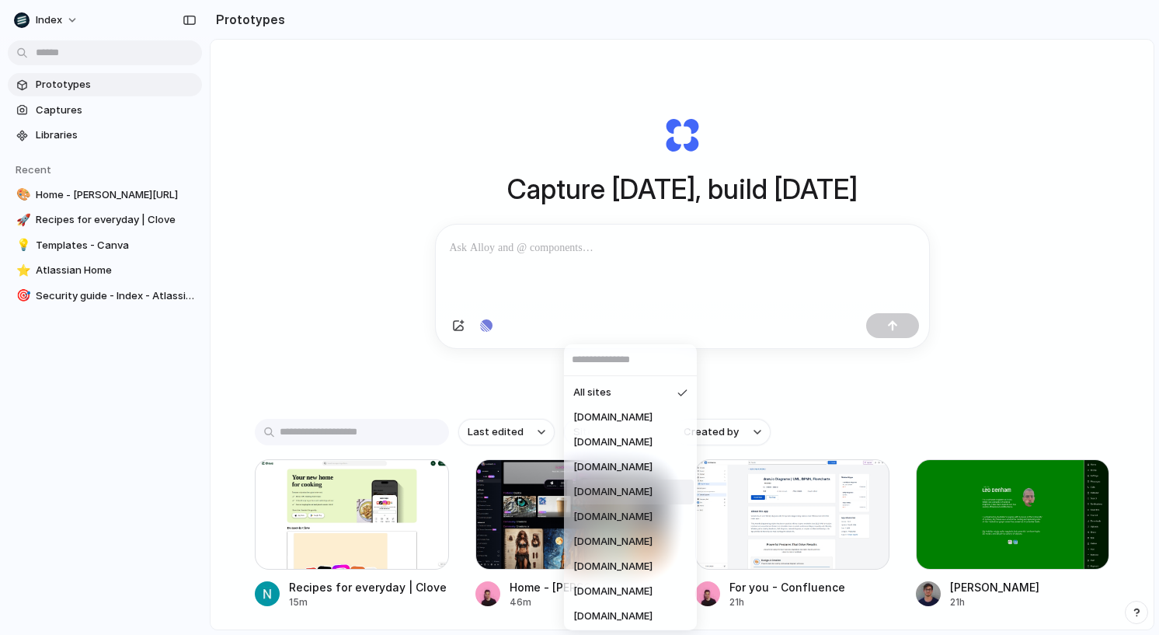
click at [604, 488] on span "[DOMAIN_NAME]" at bounding box center [612, 492] width 79 height 16
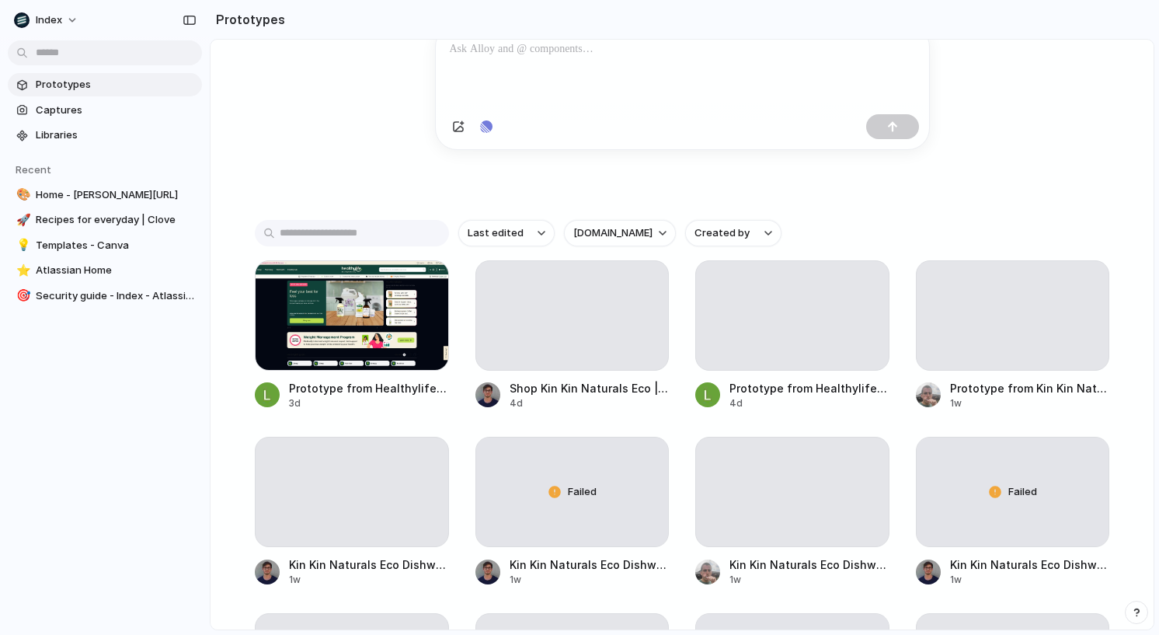
scroll to position [208, 0]
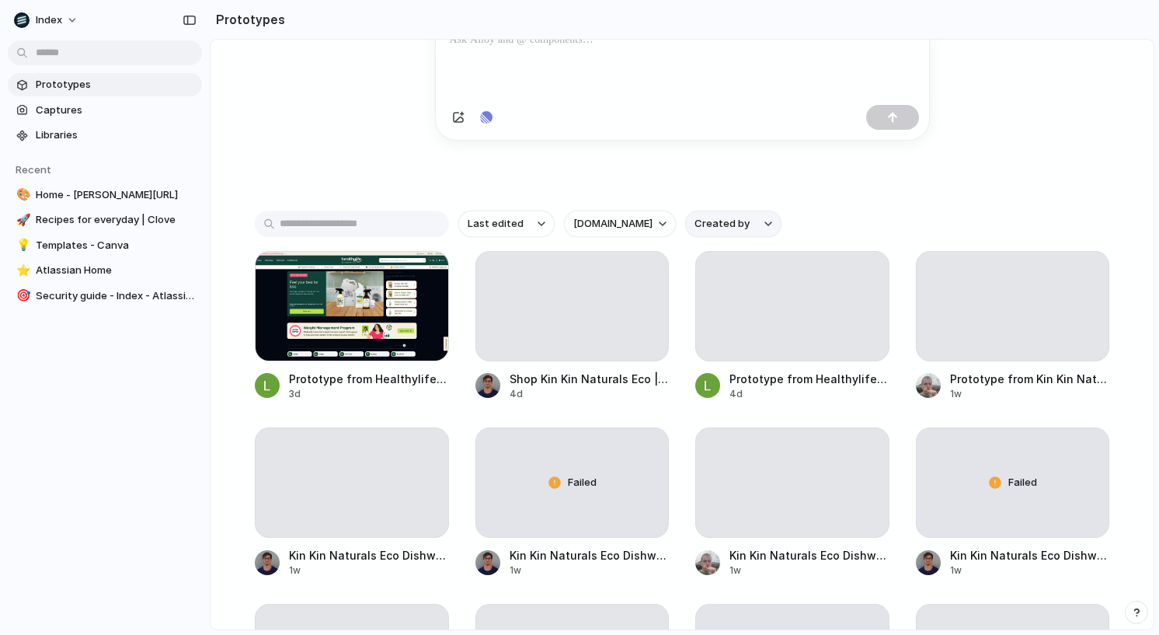
click at [740, 232] on span "Created by" at bounding box center [722, 224] width 55 height 16
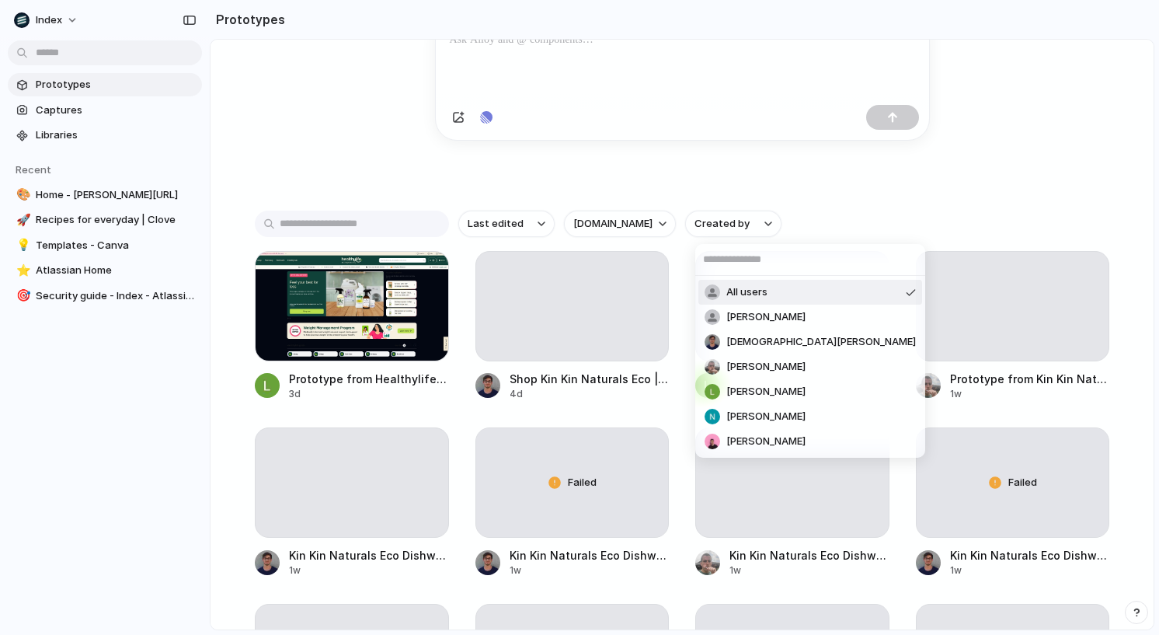
click at [628, 246] on div "All users [PERSON_NAME] [DEMOGRAPHIC_DATA][PERSON_NAME] [PERSON_NAME] [PERSON_N…" at bounding box center [579, 317] width 1159 height 635
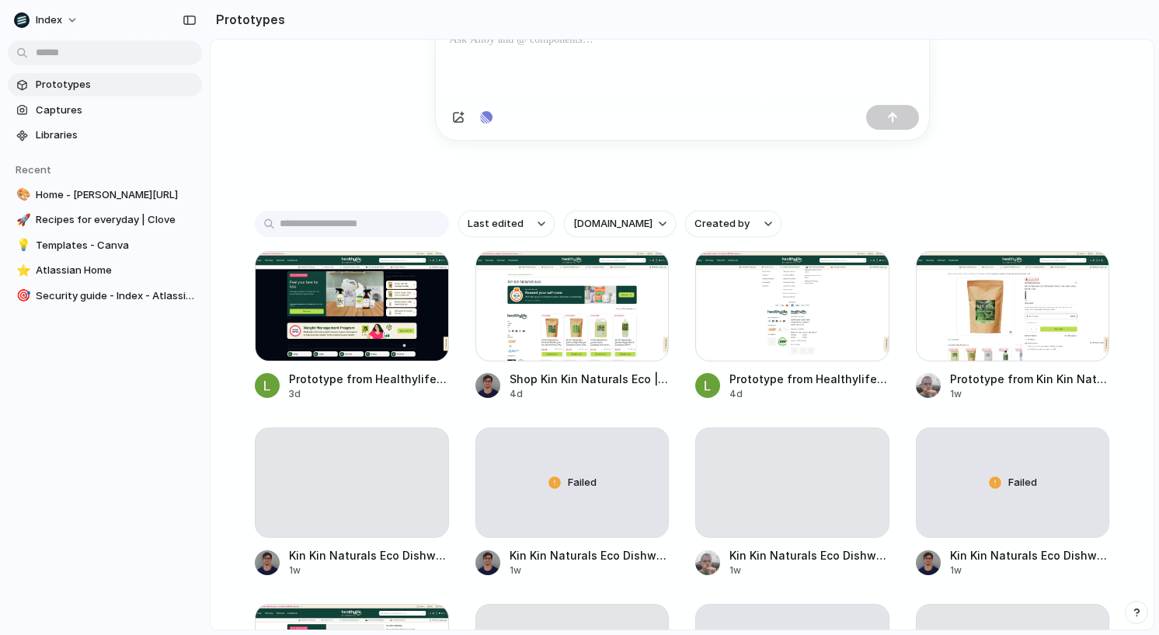
click at [628, 244] on div "Last edited [DOMAIN_NAME] Created by Prototype from Healthylife & Healthylife P…" at bounding box center [682, 538] width 855 height 655
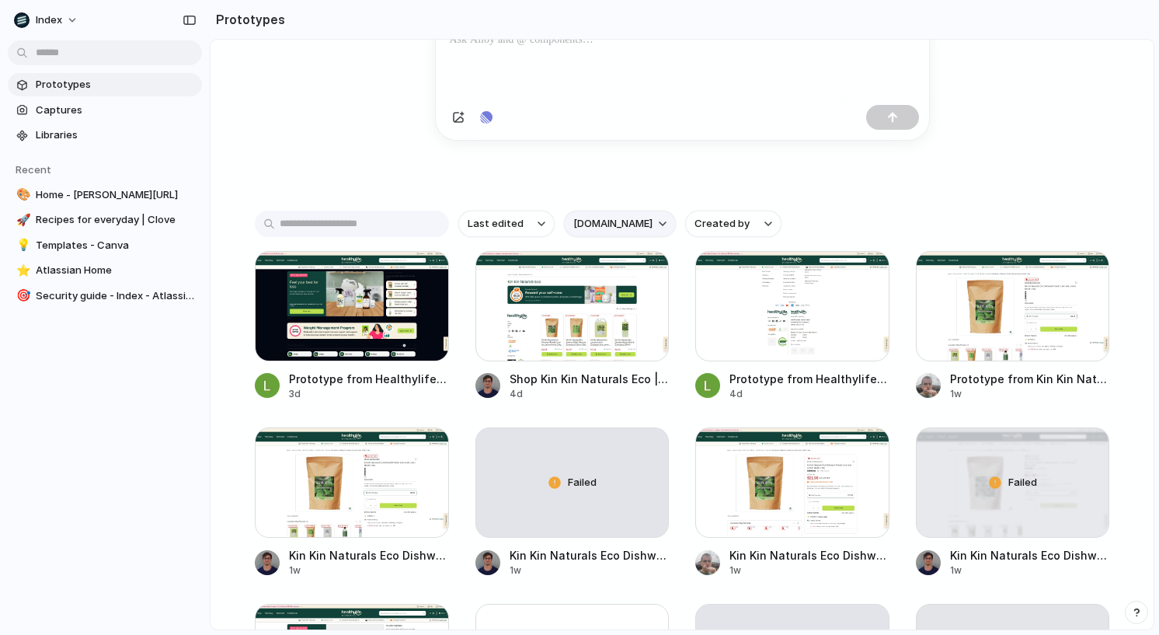
click at [637, 236] on button "[DOMAIN_NAME]" at bounding box center [620, 224] width 112 height 26
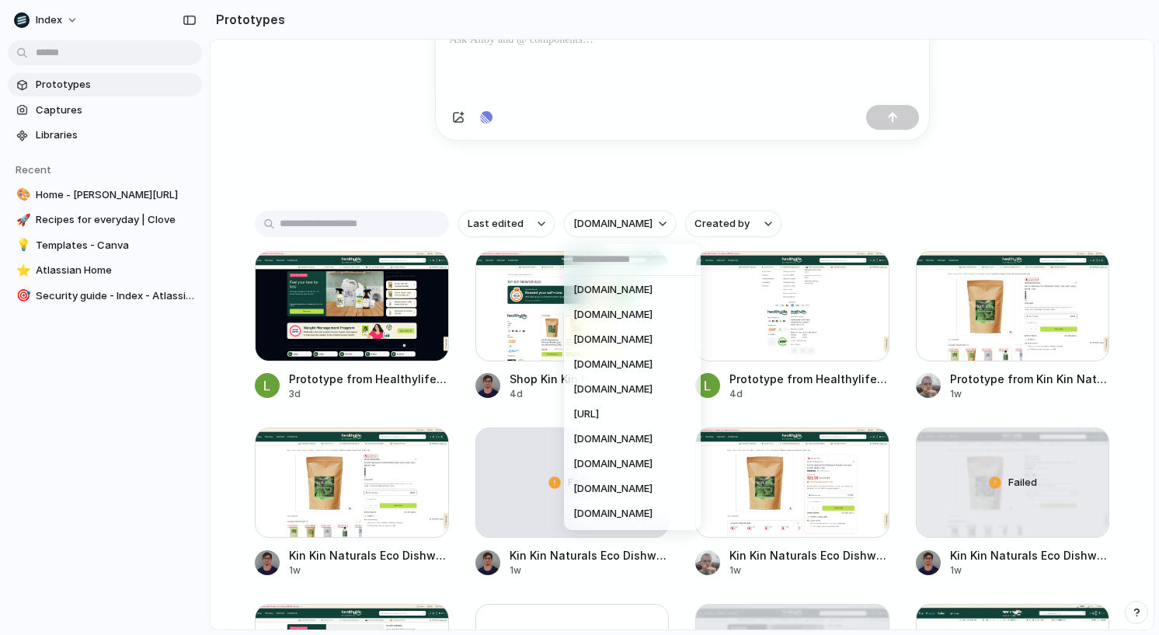
scroll to position [0, 0]
click at [620, 295] on li "All sites" at bounding box center [632, 292] width 131 height 25
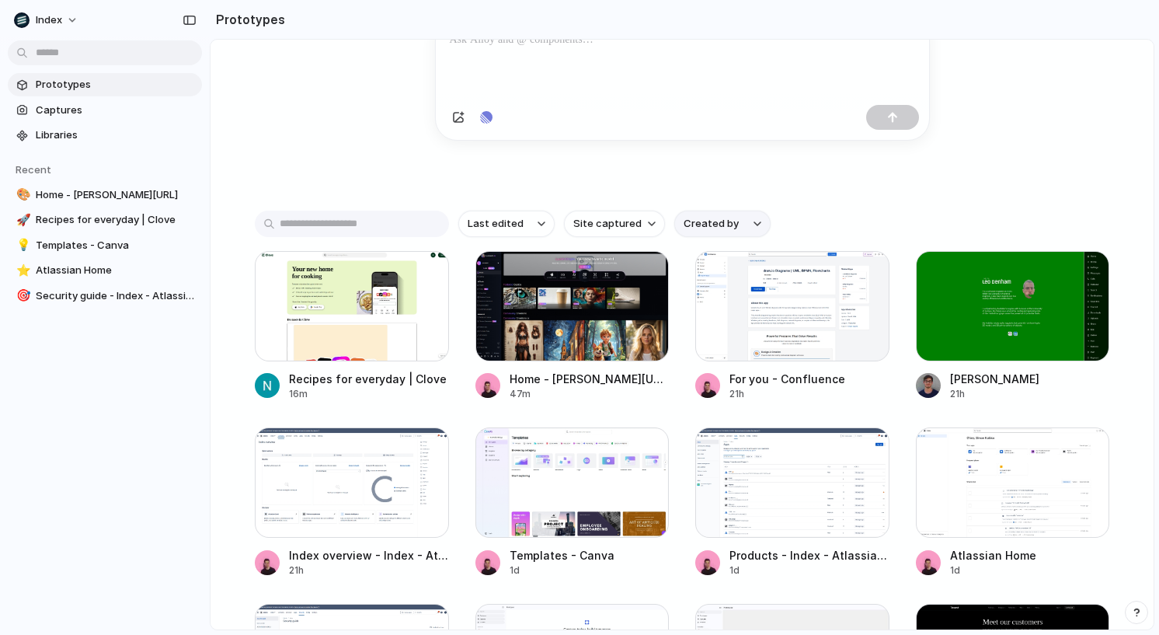
click at [706, 217] on span "Created by" at bounding box center [711, 224] width 55 height 16
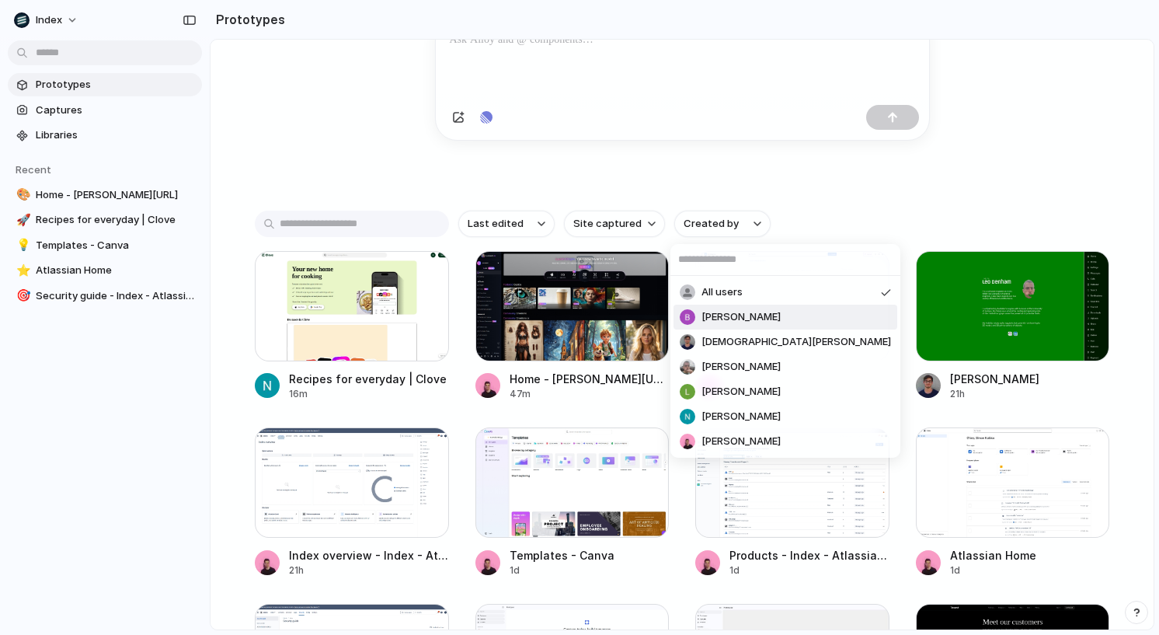
click at [702, 320] on span "[PERSON_NAME]" at bounding box center [741, 317] width 79 height 16
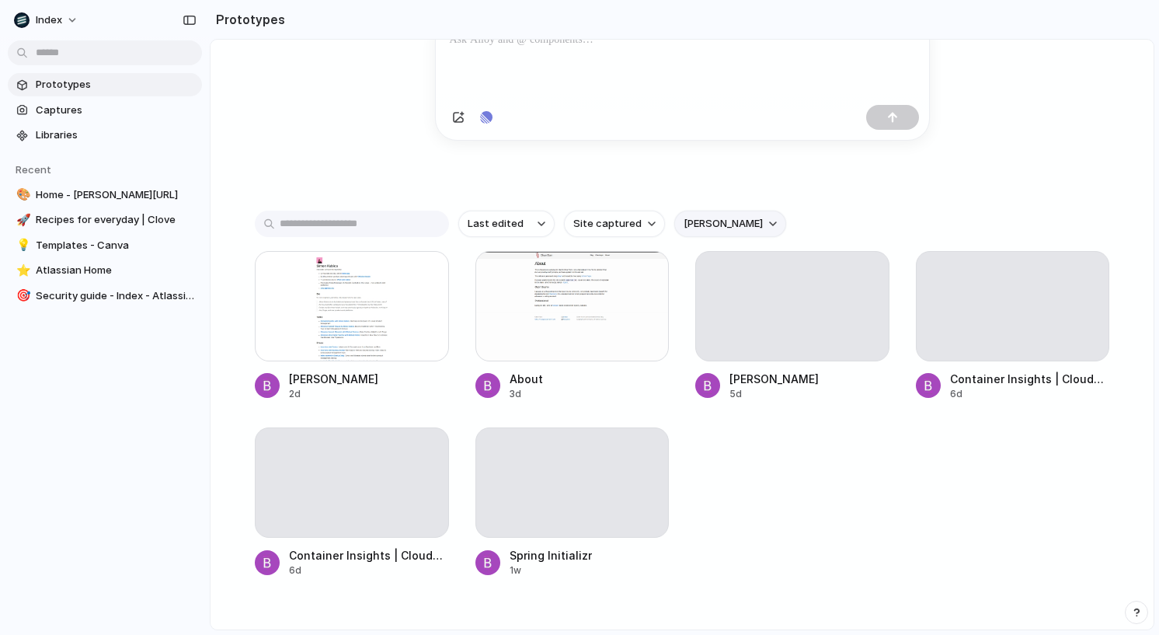
click at [705, 217] on span "[PERSON_NAME]" at bounding box center [723, 224] width 79 height 16
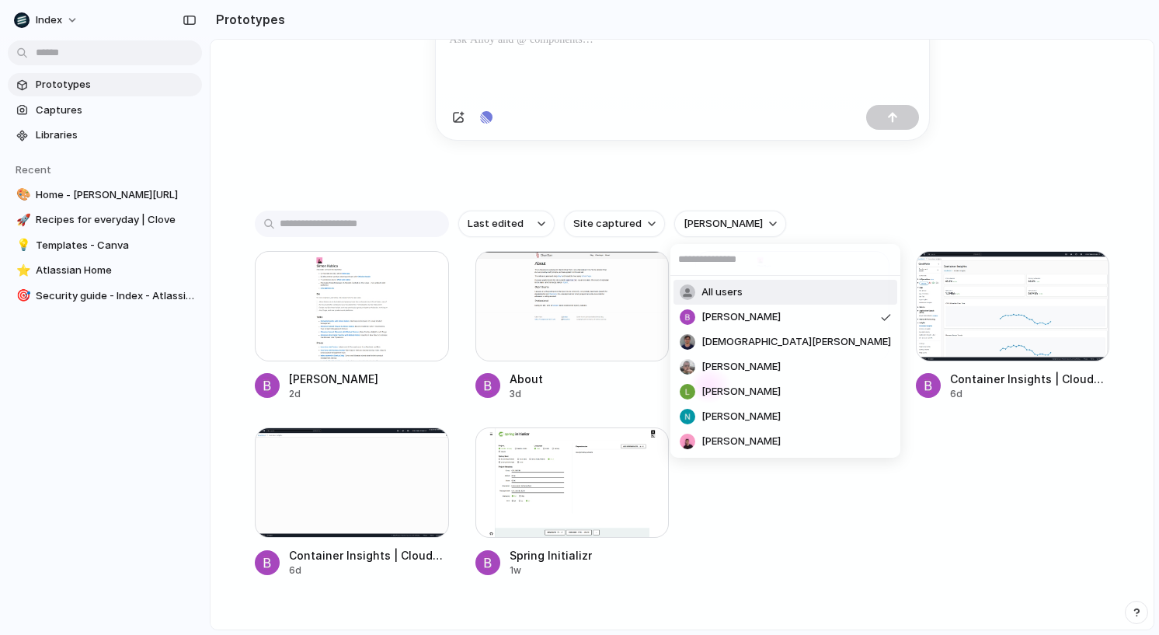
click at [720, 299] on span "All users" at bounding box center [722, 292] width 41 height 16
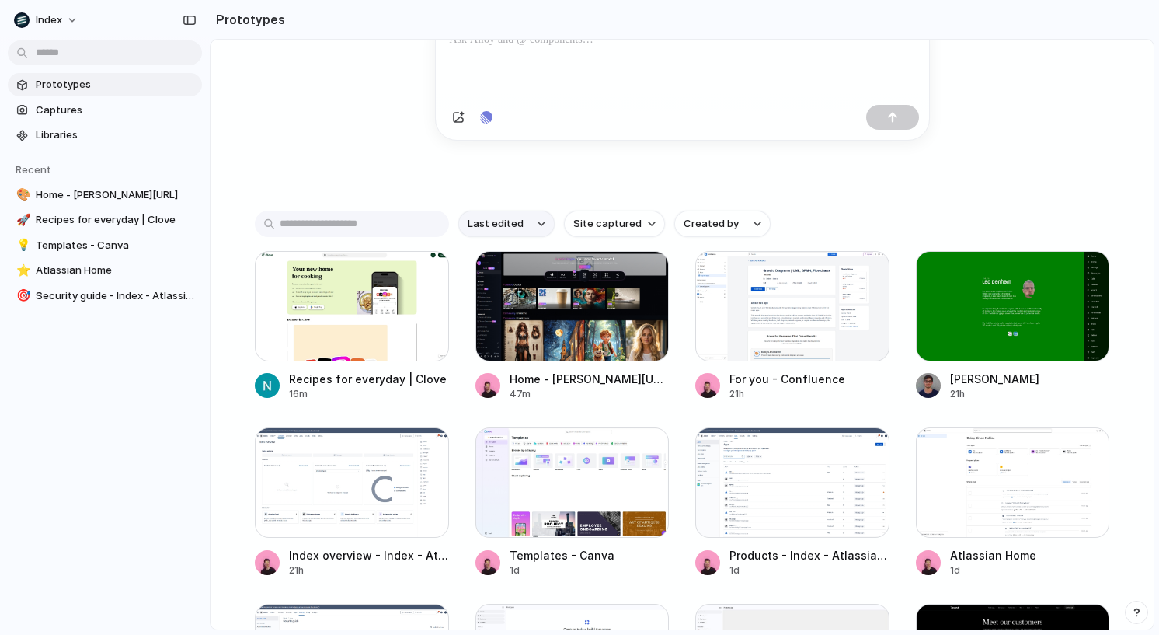
click at [467, 228] on button "Last edited" at bounding box center [506, 224] width 96 height 26
click at [487, 286] on span "Last created" at bounding box center [500, 285] width 64 height 16
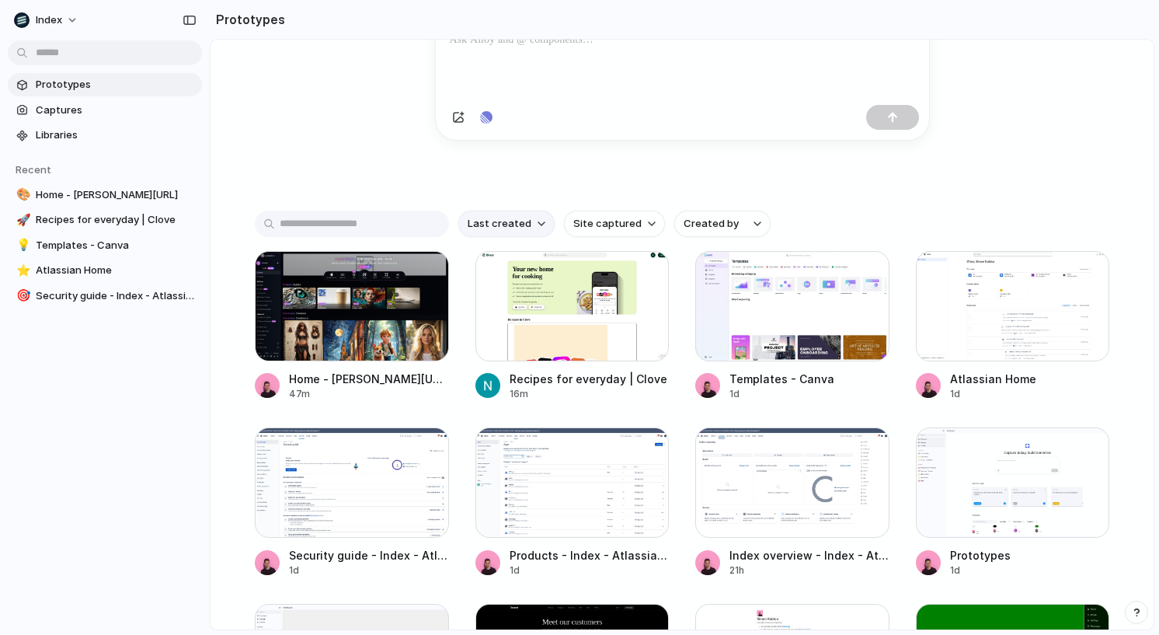
click at [500, 229] on span "Last created" at bounding box center [500, 224] width 64 height 16
click at [504, 260] on span "Last edited" at bounding box center [496, 261] width 56 height 16
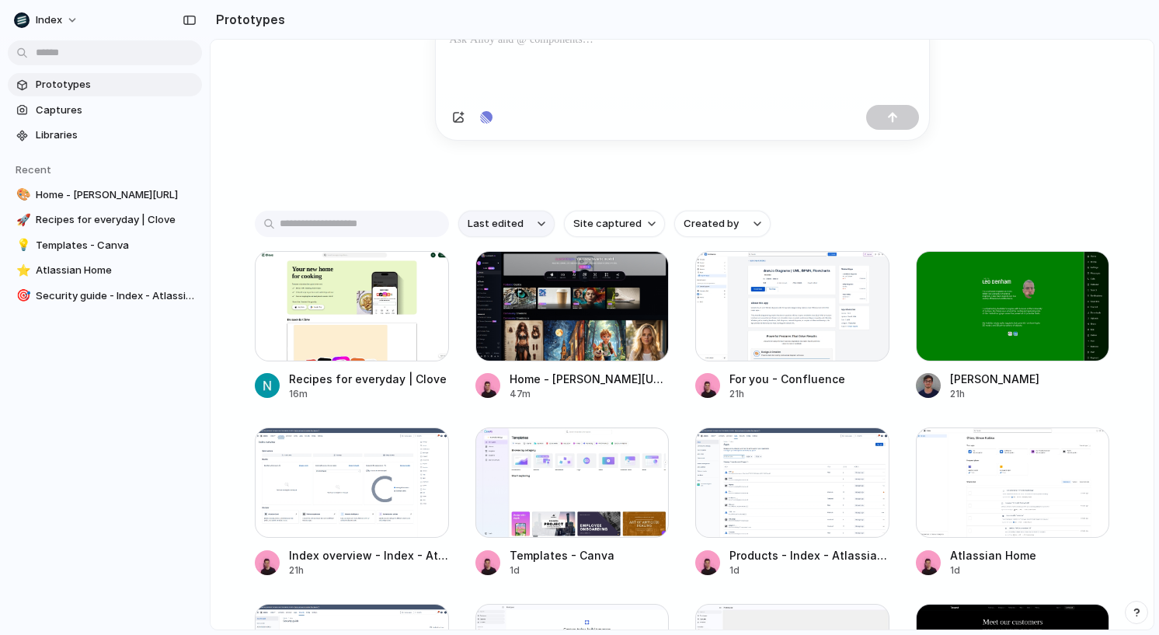
click at [506, 222] on span "Last edited" at bounding box center [496, 224] width 56 height 16
click at [508, 312] on span "Alphabetical" at bounding box center [499, 310] width 62 height 16
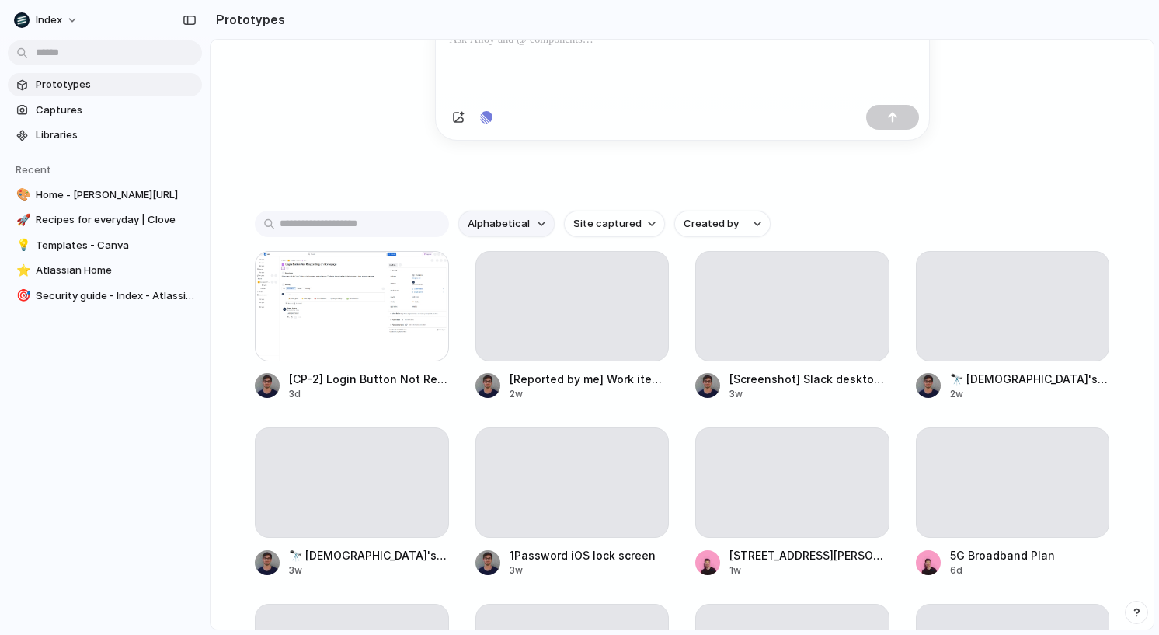
click at [511, 223] on span "Alphabetical" at bounding box center [499, 224] width 62 height 16
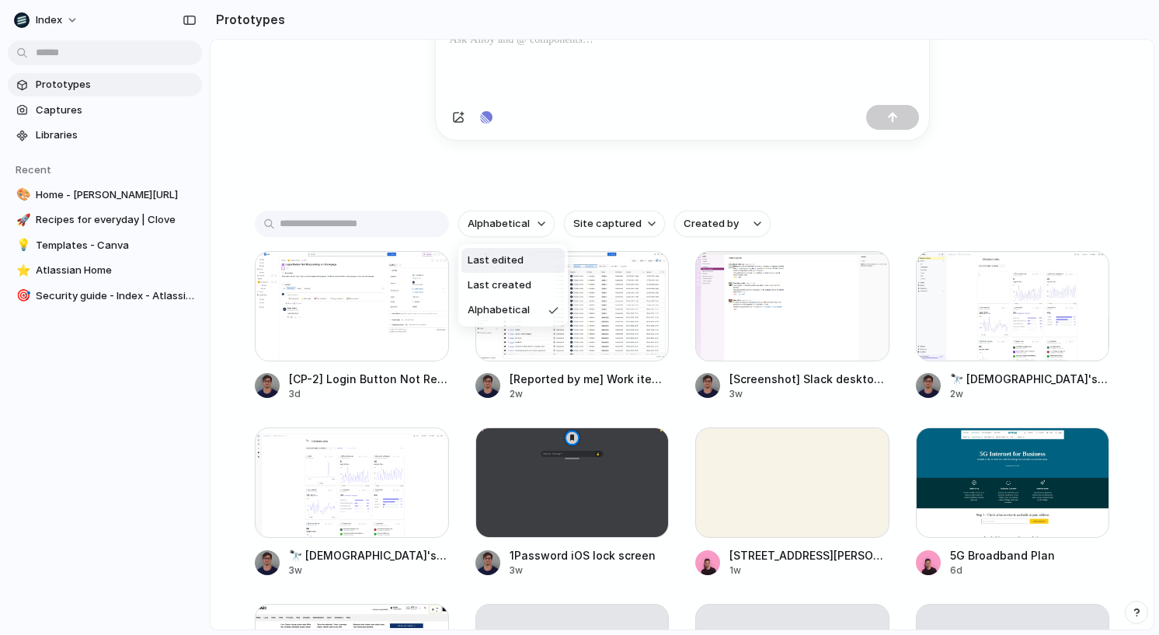
click at [516, 259] on span "Last edited" at bounding box center [496, 261] width 56 height 16
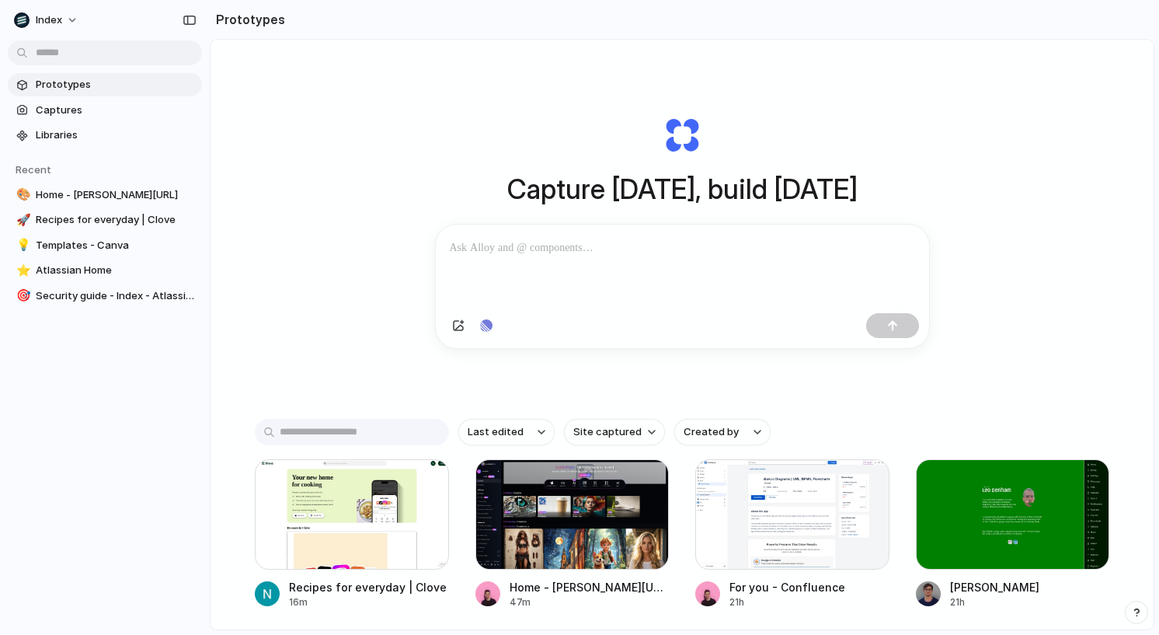
click at [298, 166] on div "Capture [DATE], build [DATE] Clone web app Clone screenshot Start from existing…" at bounding box center [682, 376] width 943 height 672
